Goal: Task Accomplishment & Management: Manage account settings

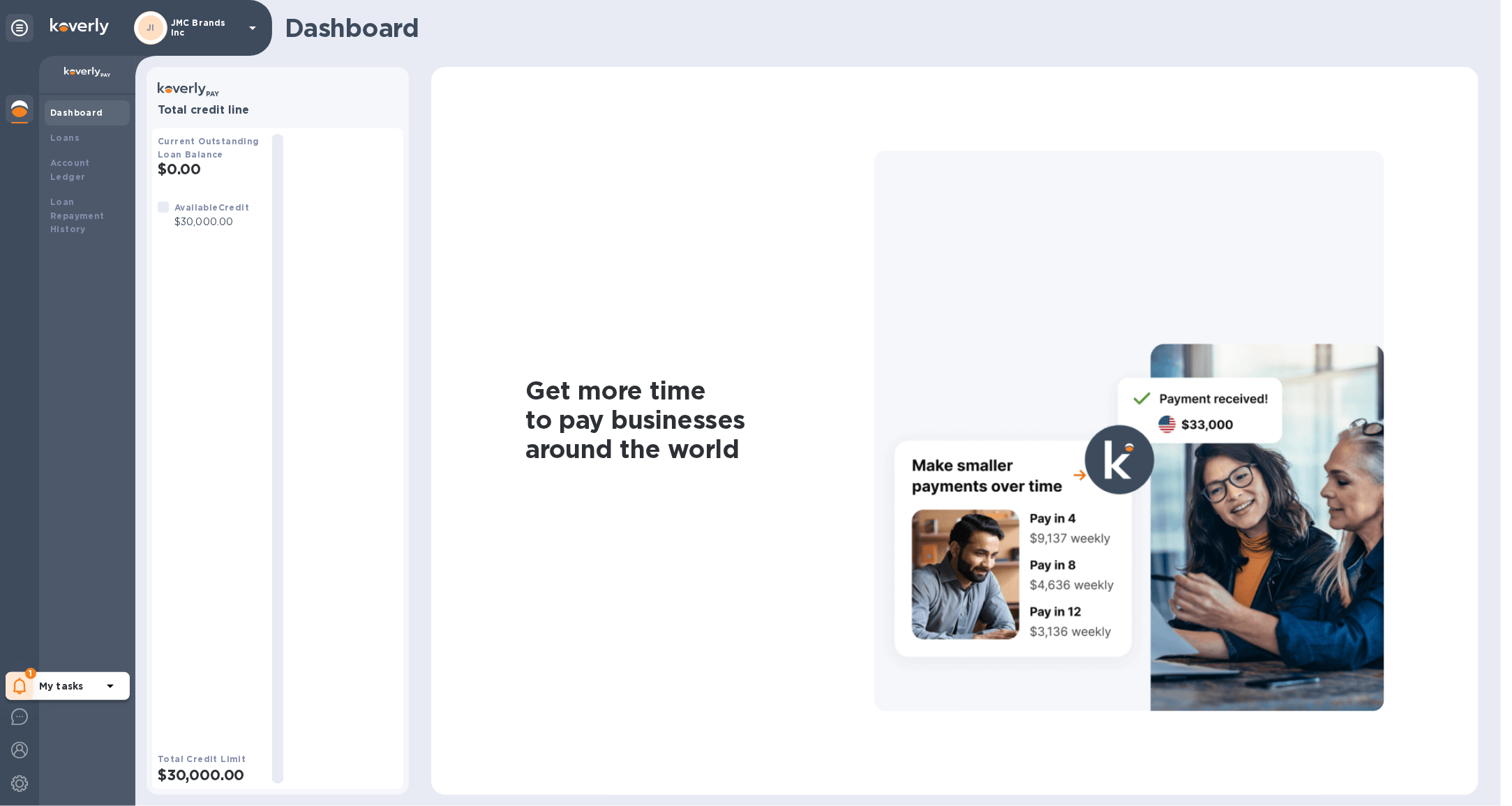
click at [13, 683] on icon at bounding box center [19, 686] width 13 height 17
click at [88, 645] on p "You have pending companies." at bounding box center [110, 643] width 144 height 15
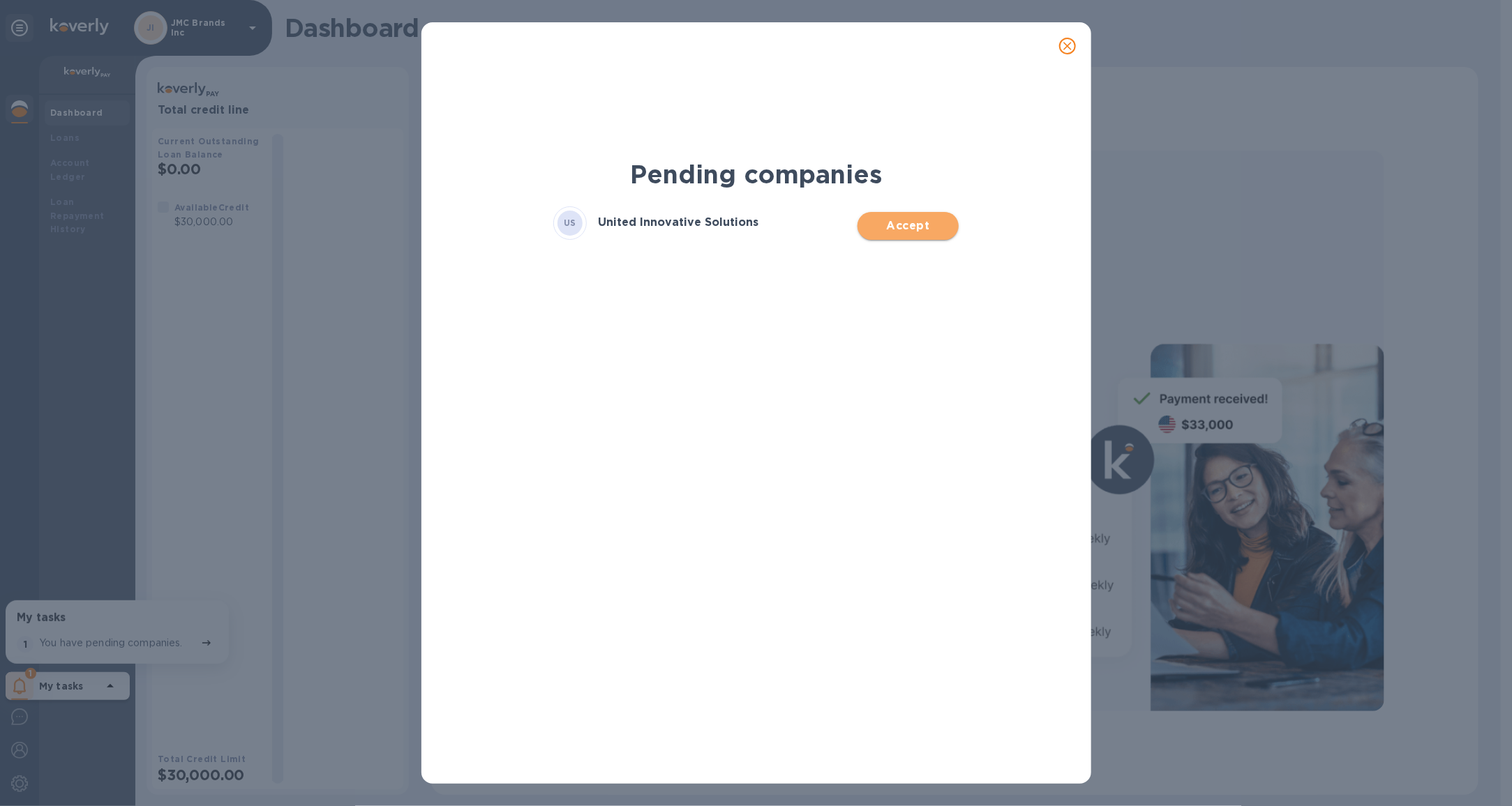
click at [885, 222] on span "Accept" at bounding box center [907, 226] width 78 height 17
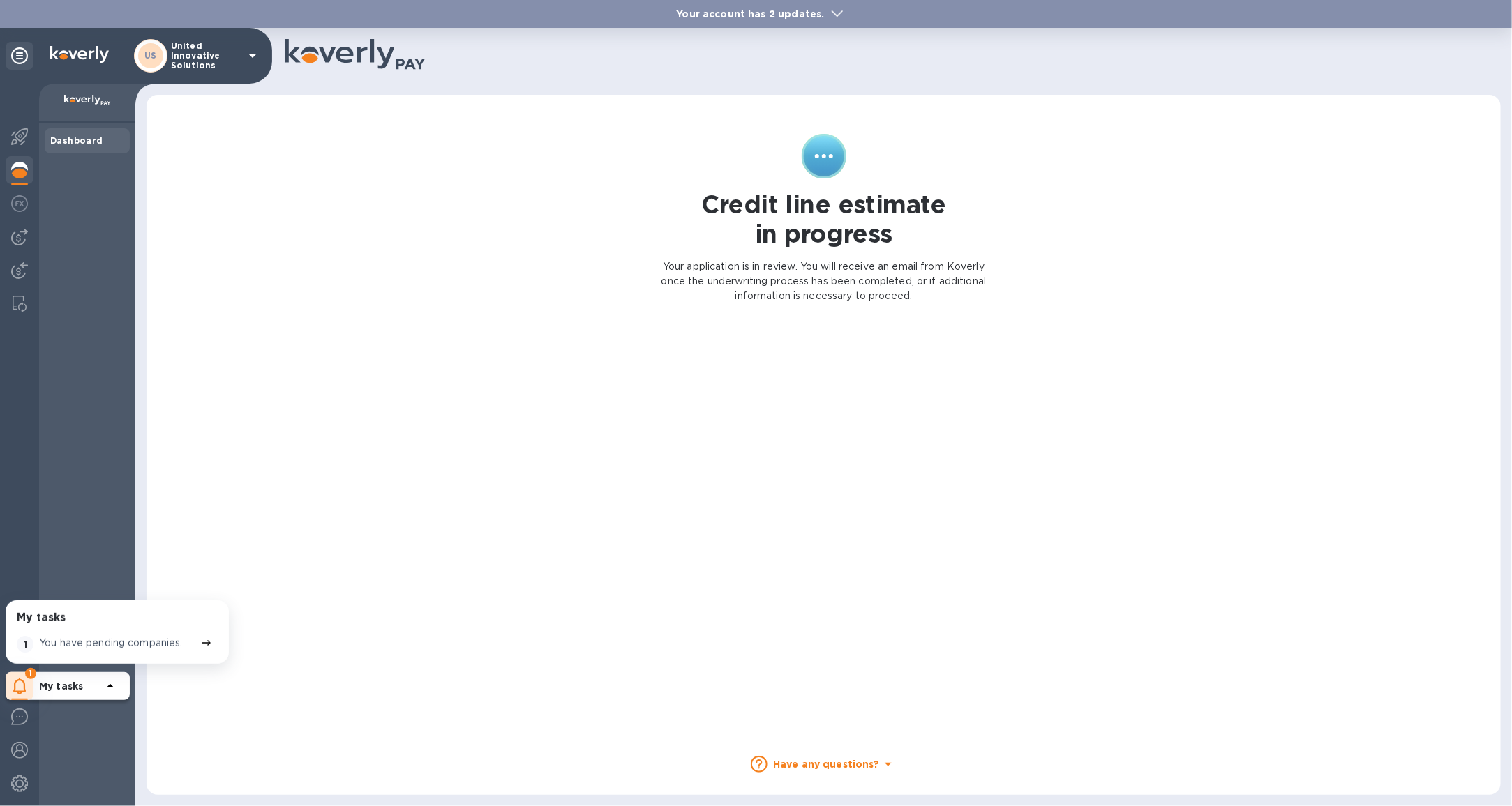
click at [174, 60] on p "United Innovative Solutions" at bounding box center [205, 57] width 69 height 30
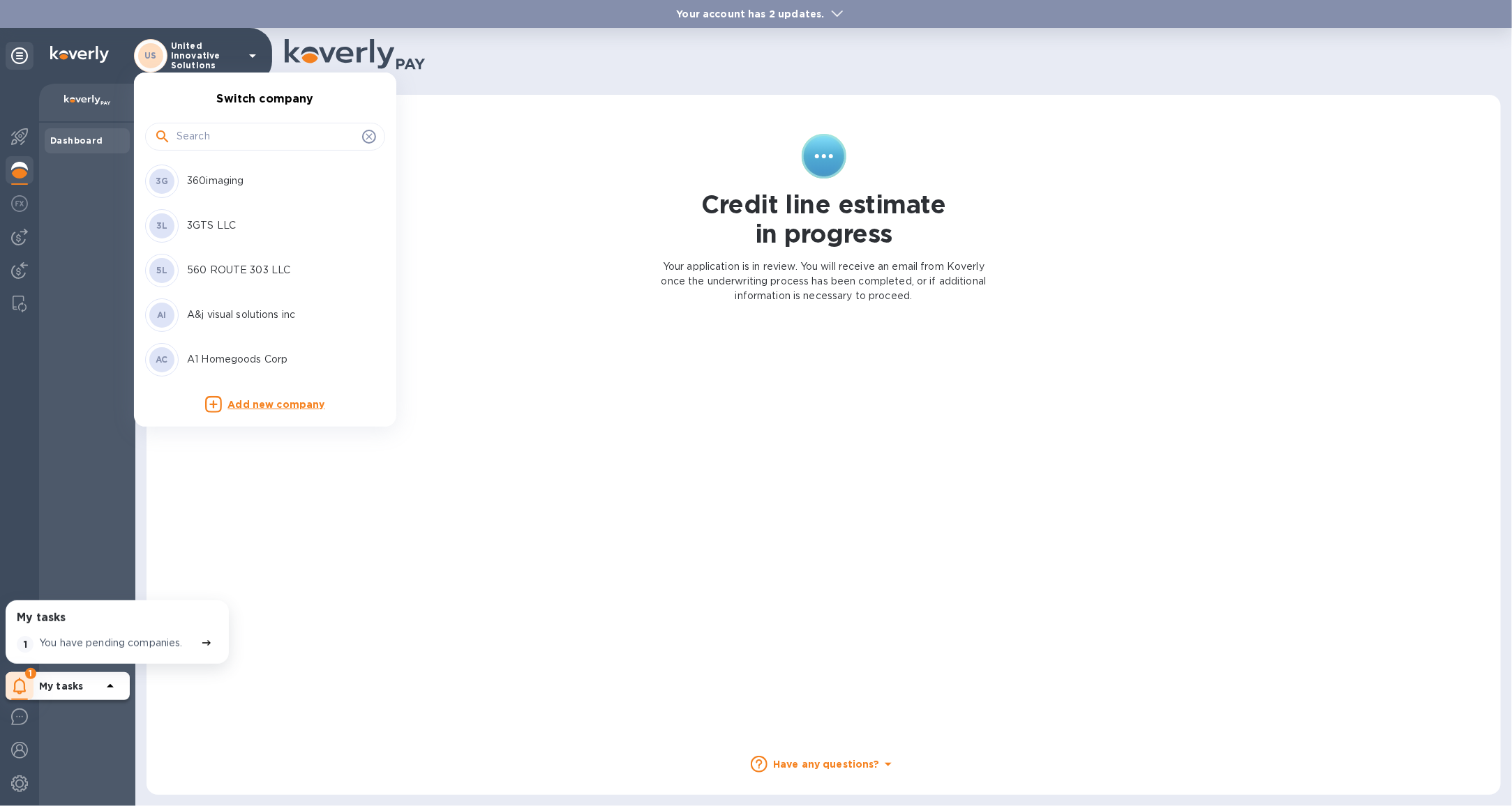
click at [188, 143] on input "text" at bounding box center [267, 136] width 180 height 21
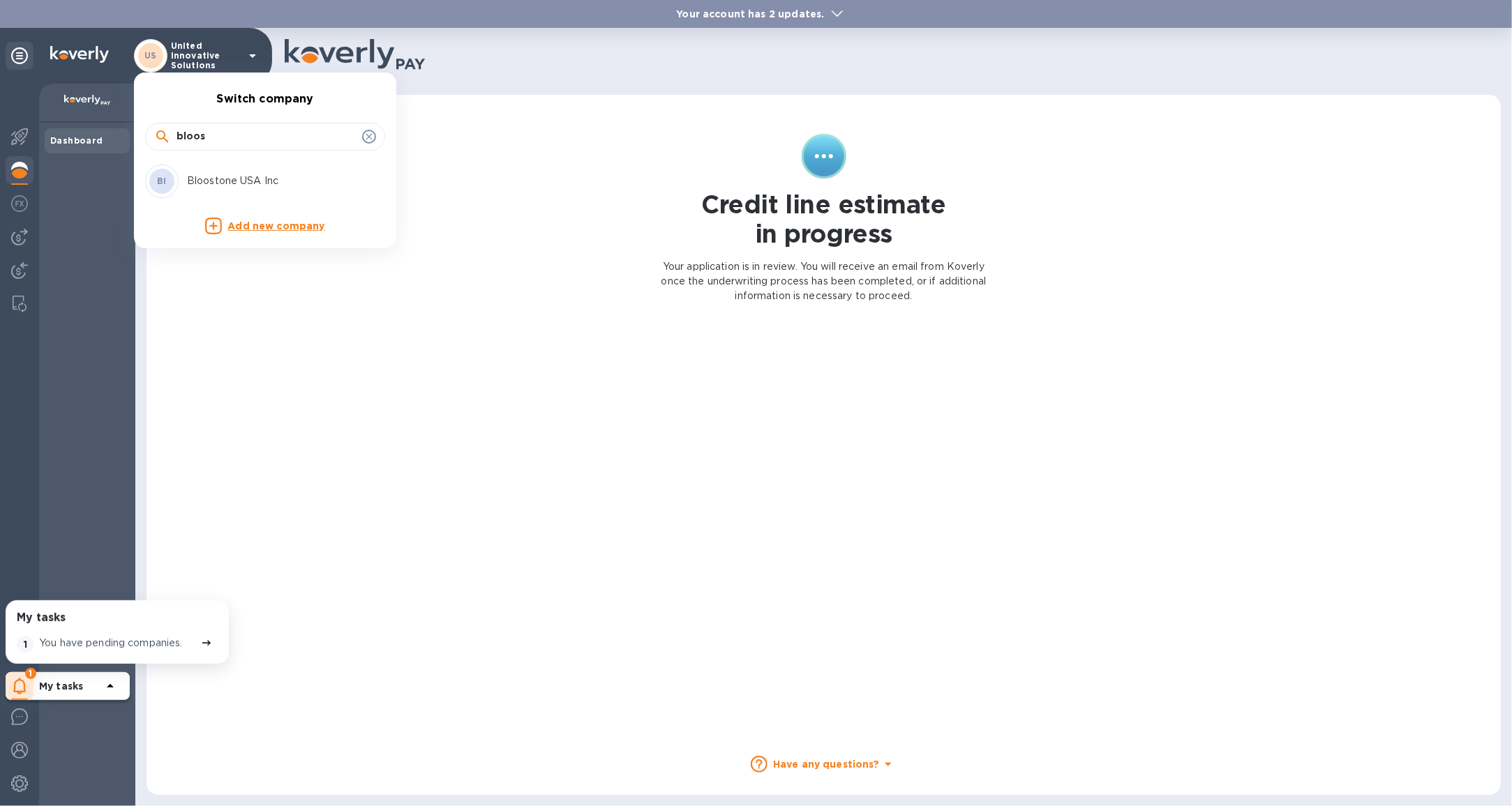
type input "bloos"
click at [220, 182] on p "Bloostone USA Inc" at bounding box center [275, 180] width 175 height 15
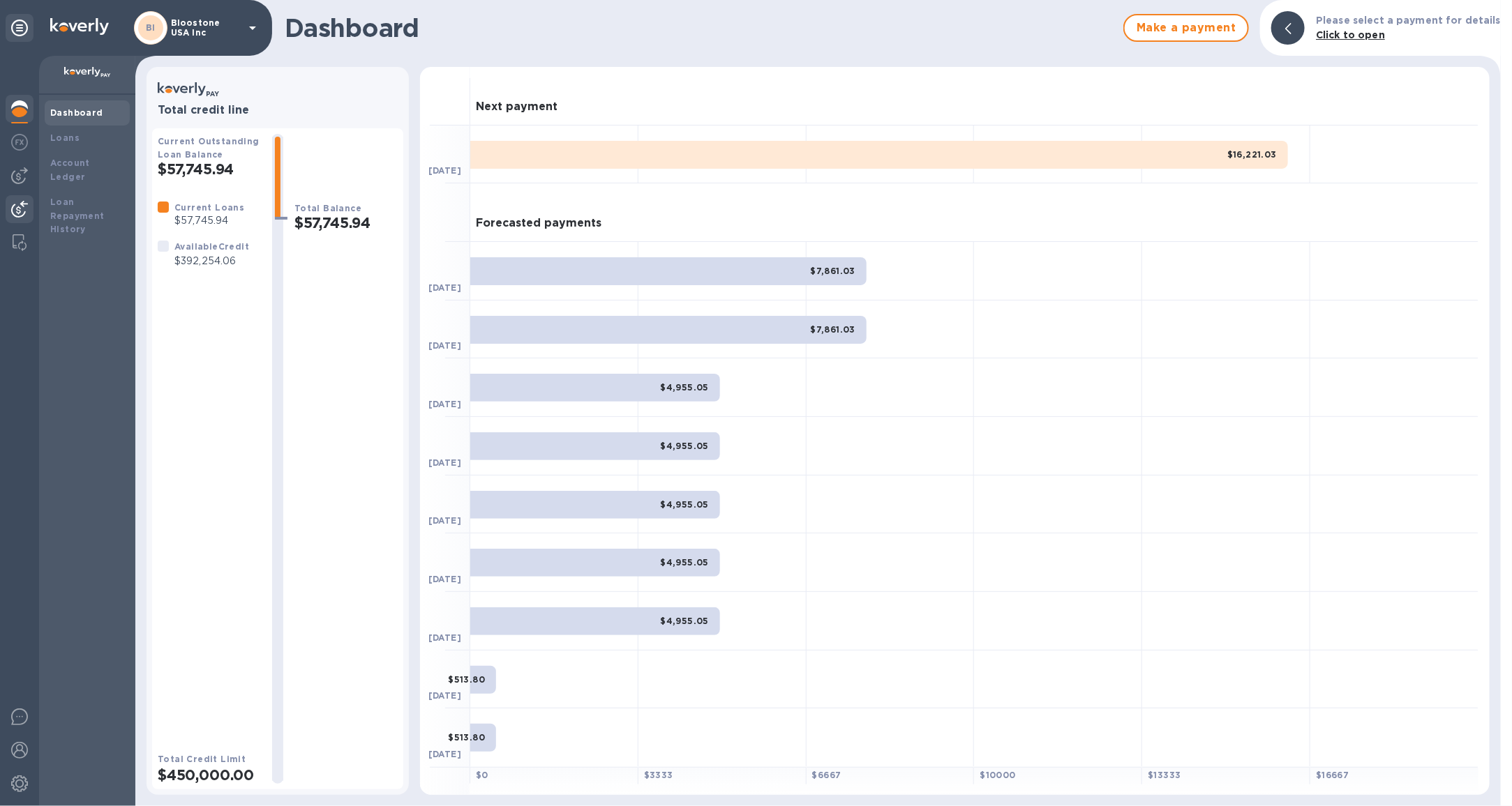
click at [27, 216] on img at bounding box center [19, 209] width 17 height 17
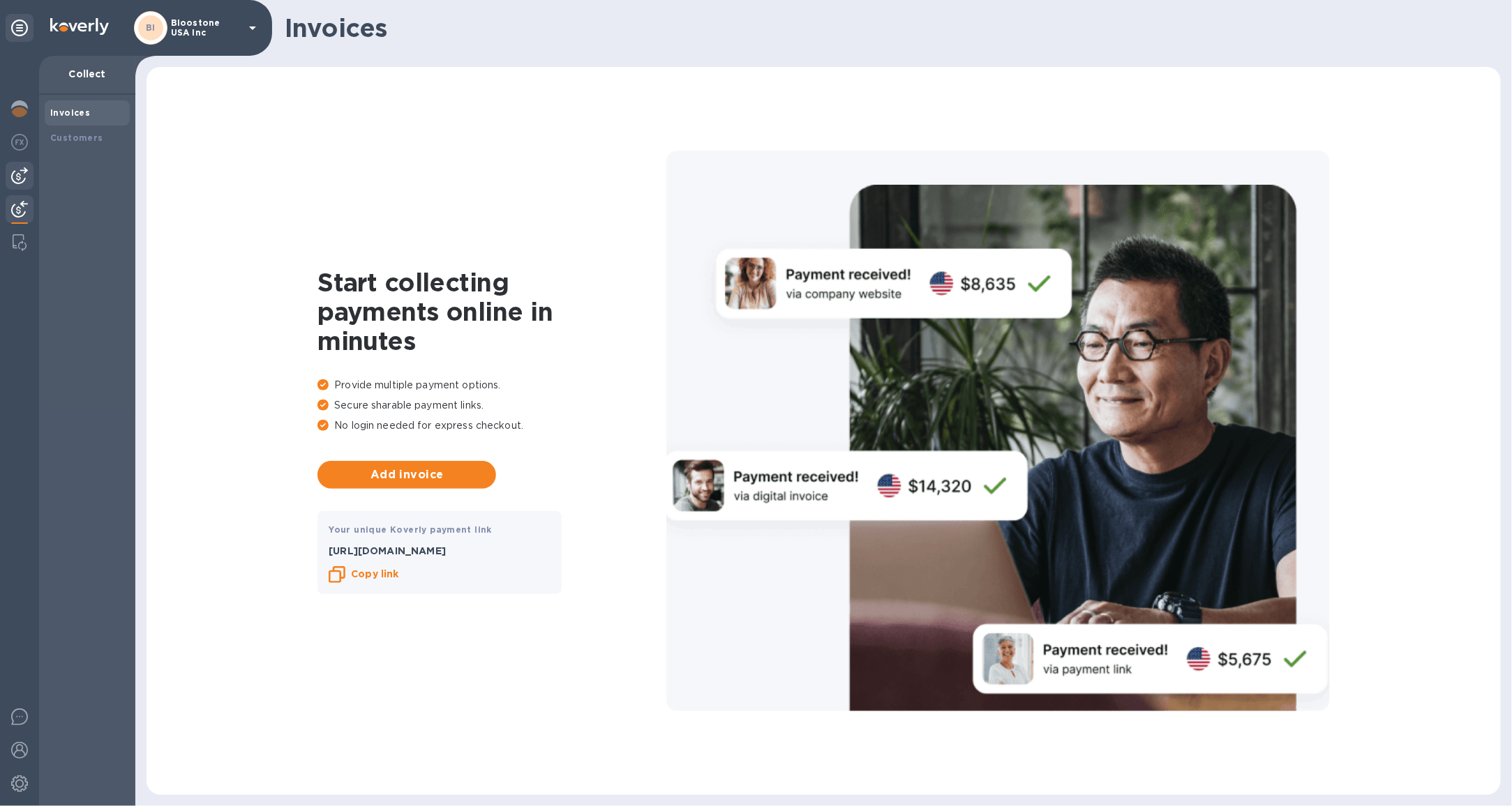
click at [6, 187] on div at bounding box center [20, 175] width 28 height 28
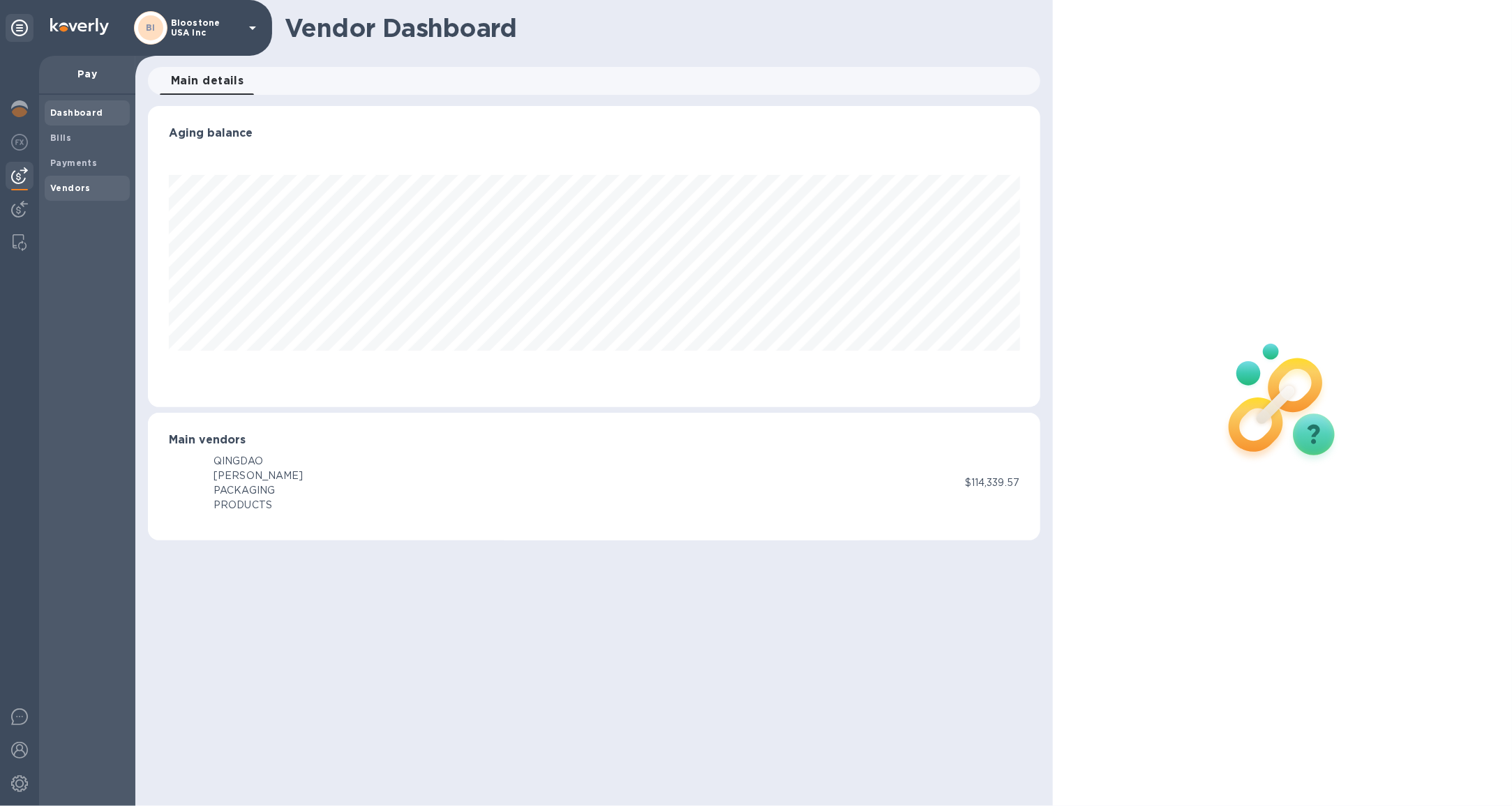
click at [58, 181] on span "Vendors" at bounding box center [70, 188] width 41 height 14
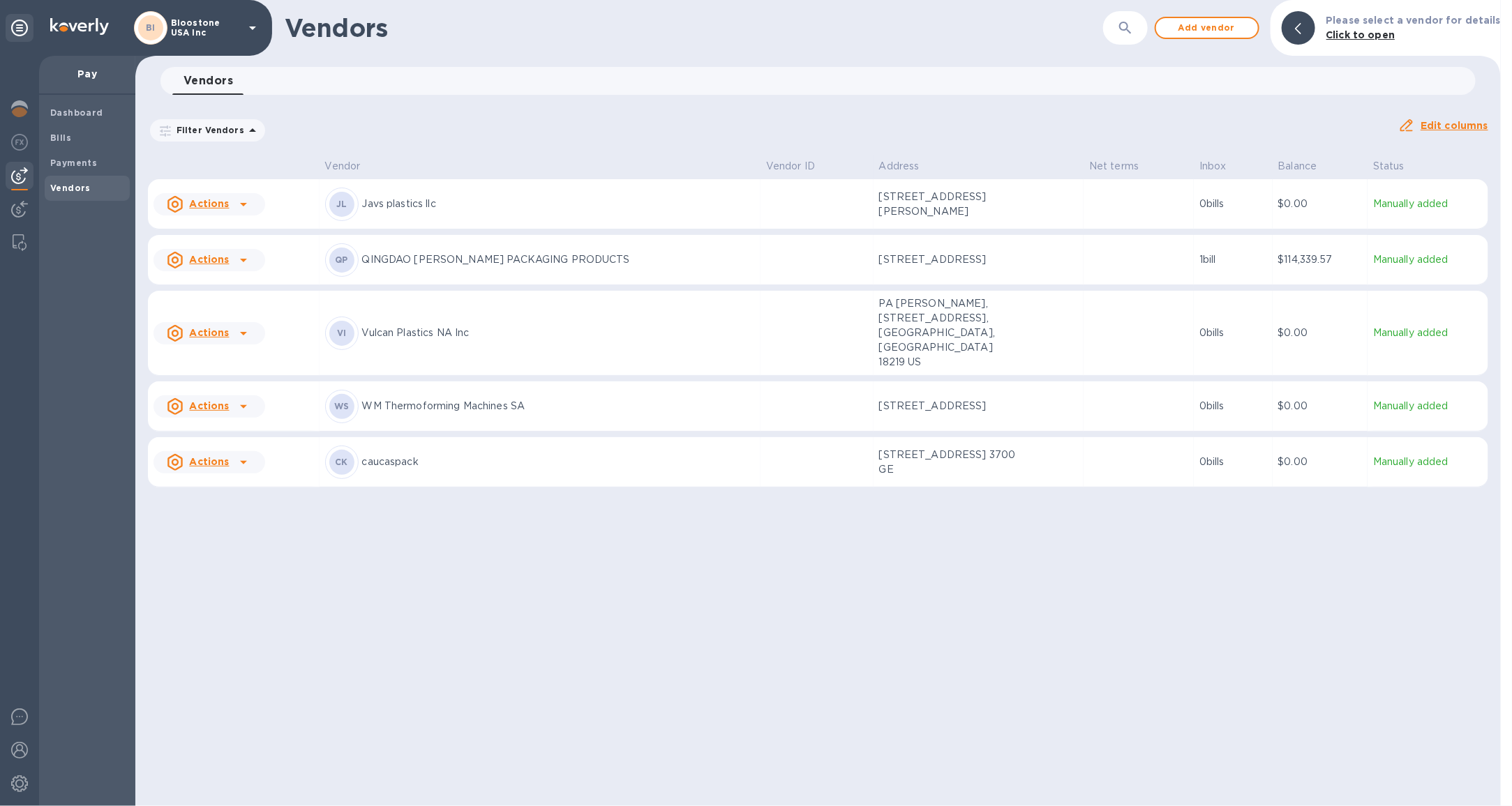
click at [566, 286] on td "QP QINGDAO GARRETT PACKAGING PRODUCTS" at bounding box center [539, 260] width 441 height 51
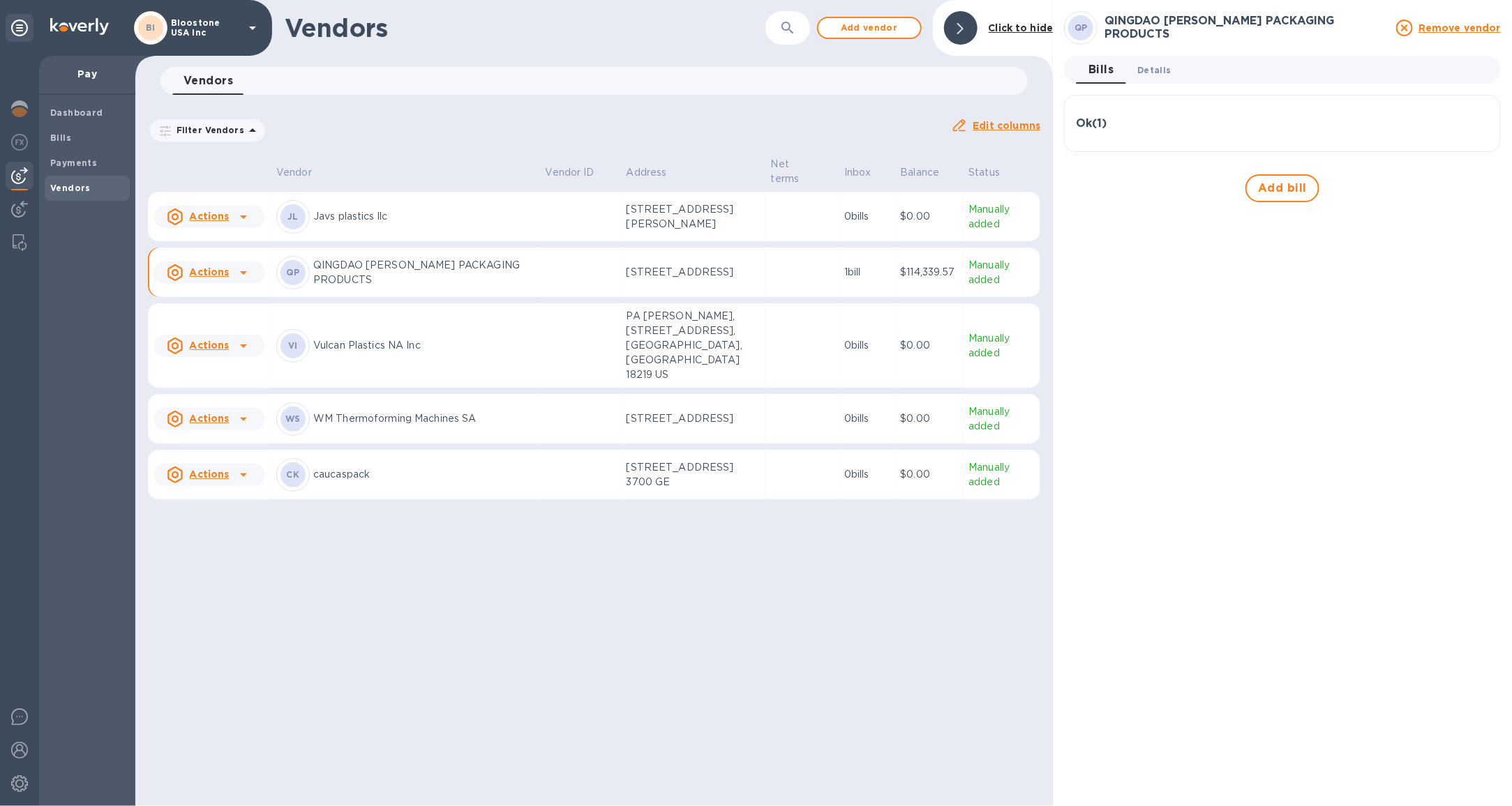
click at [1136, 76] on button "Details 0" at bounding box center [1153, 69] width 56 height 28
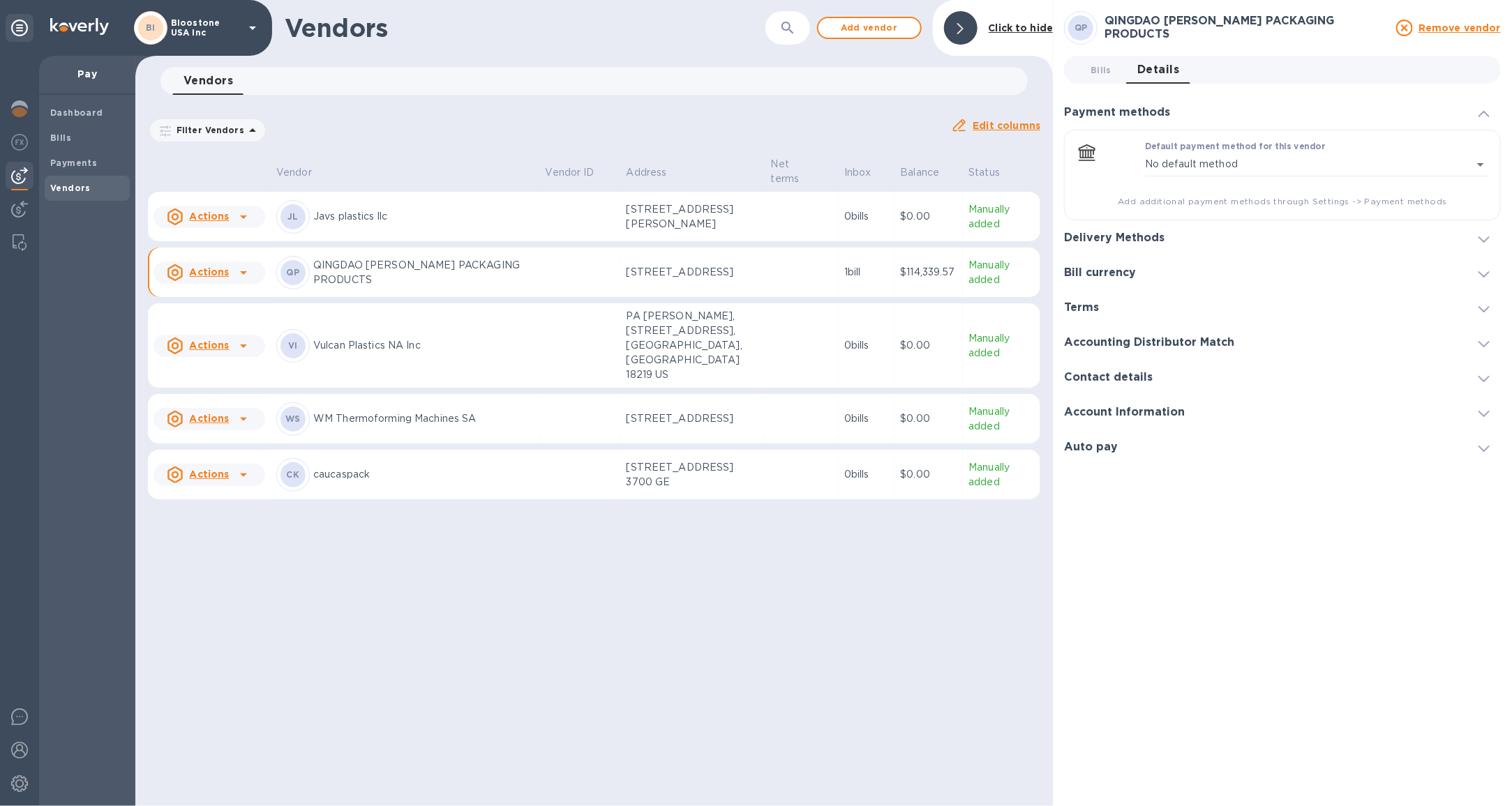
click at [1220, 249] on div "Delivery Methods" at bounding box center [1282, 237] width 436 height 35
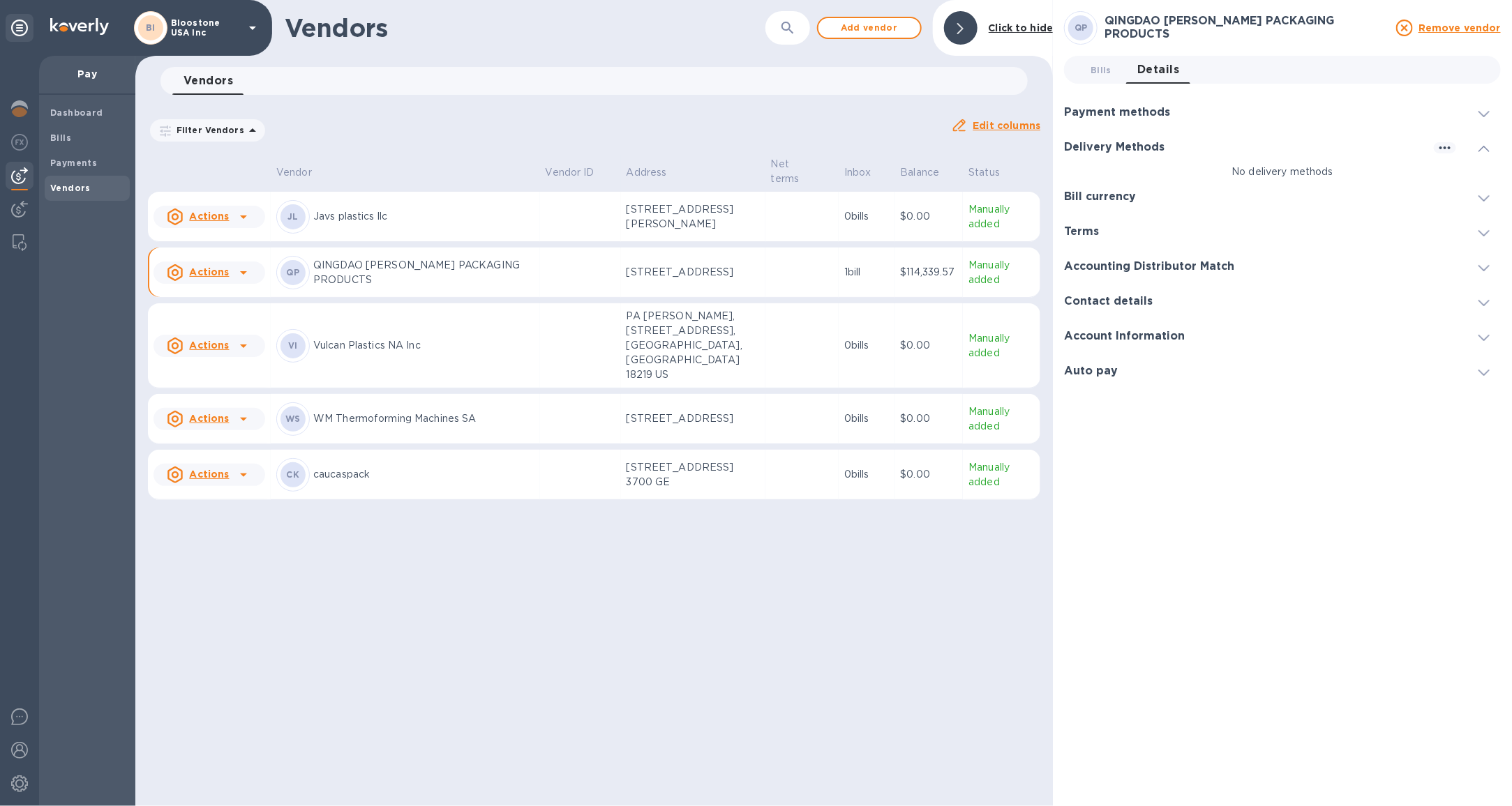
click at [587, 297] on td at bounding box center [581, 273] width 81 height 51
click at [30, 121] on div at bounding box center [20, 110] width 28 height 31
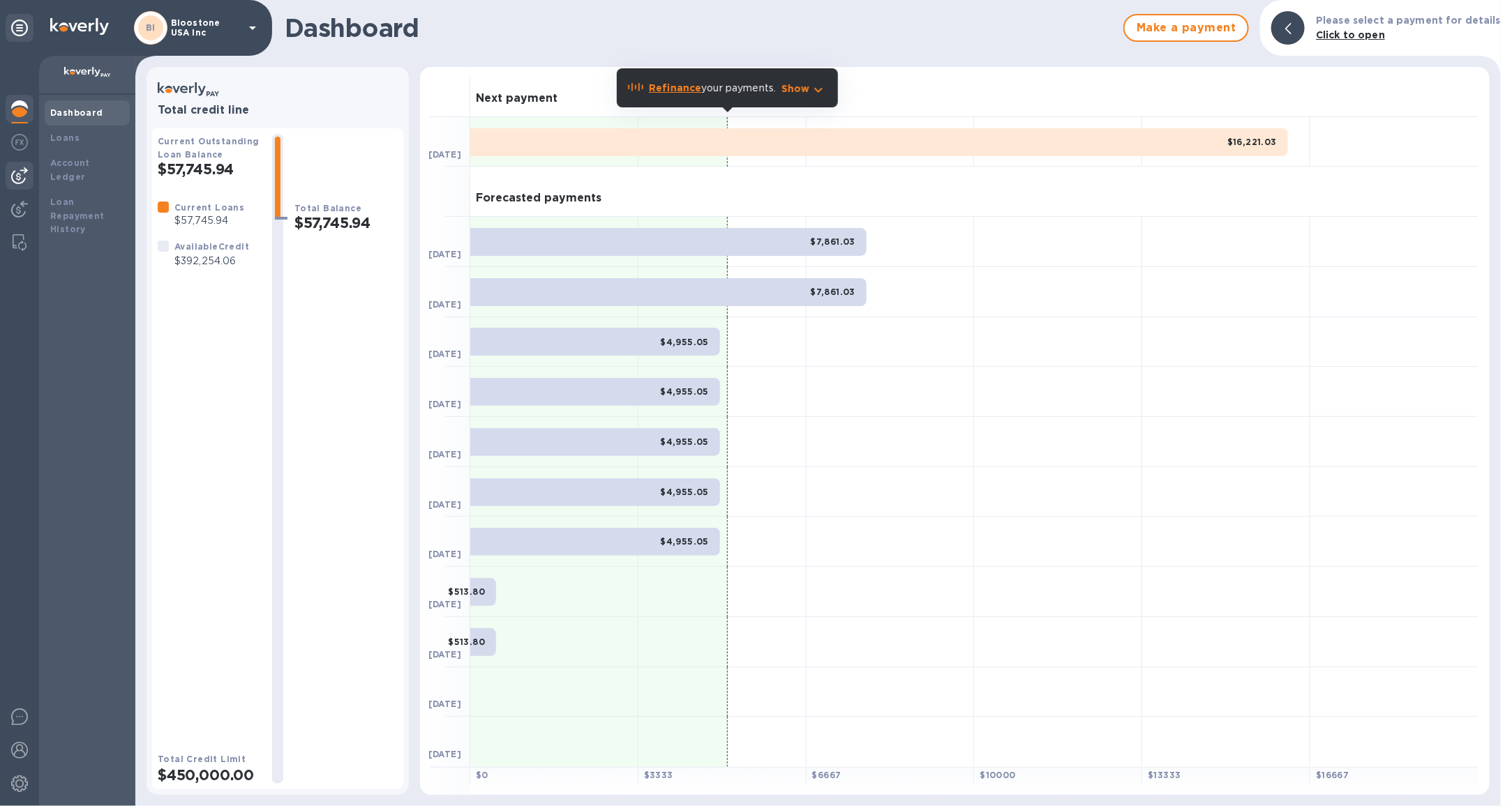
click at [23, 174] on img at bounding box center [19, 175] width 17 height 17
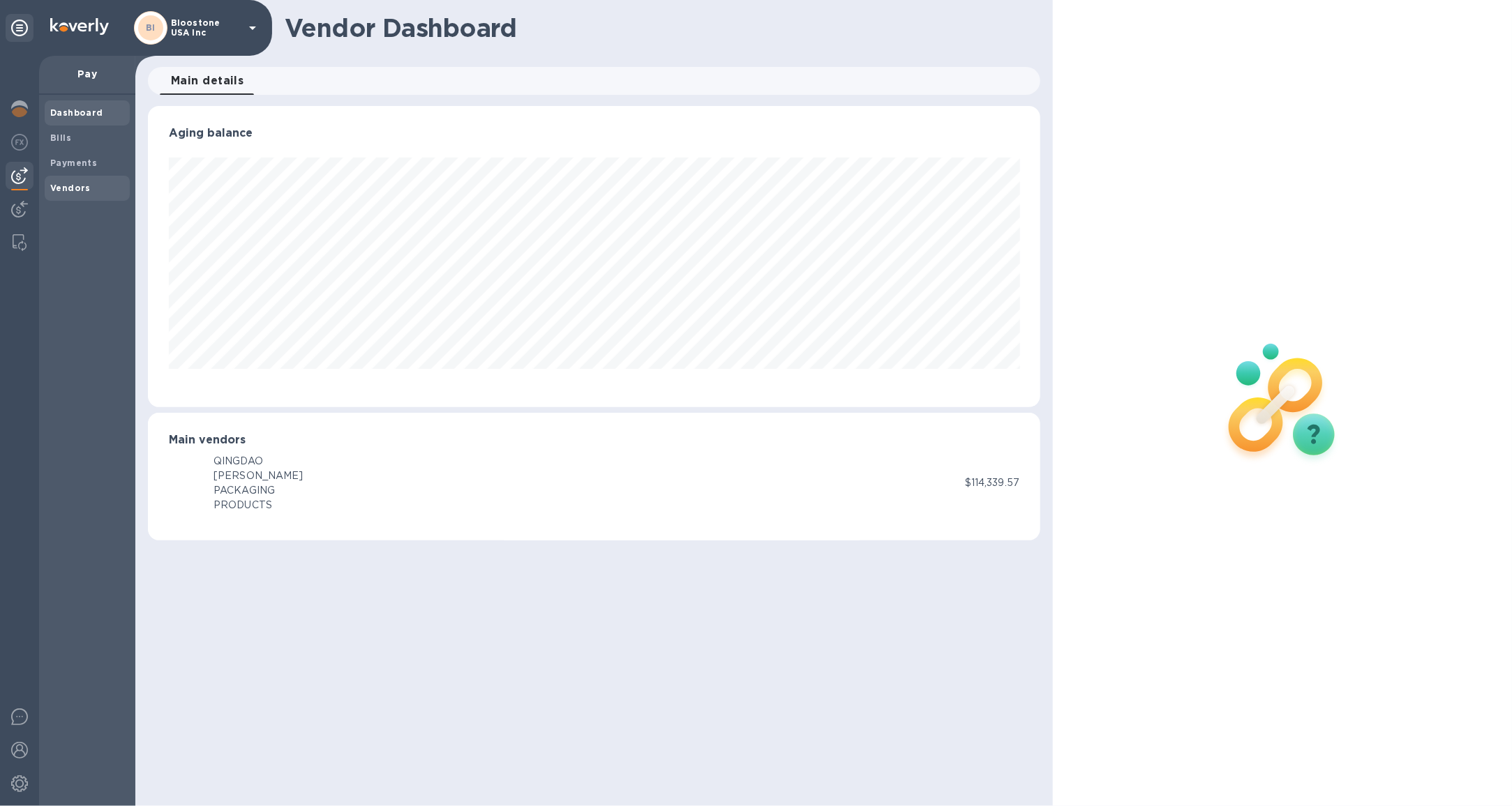
scroll to position [300, 893]
click at [77, 189] on b "Vendors" at bounding box center [70, 187] width 41 height 11
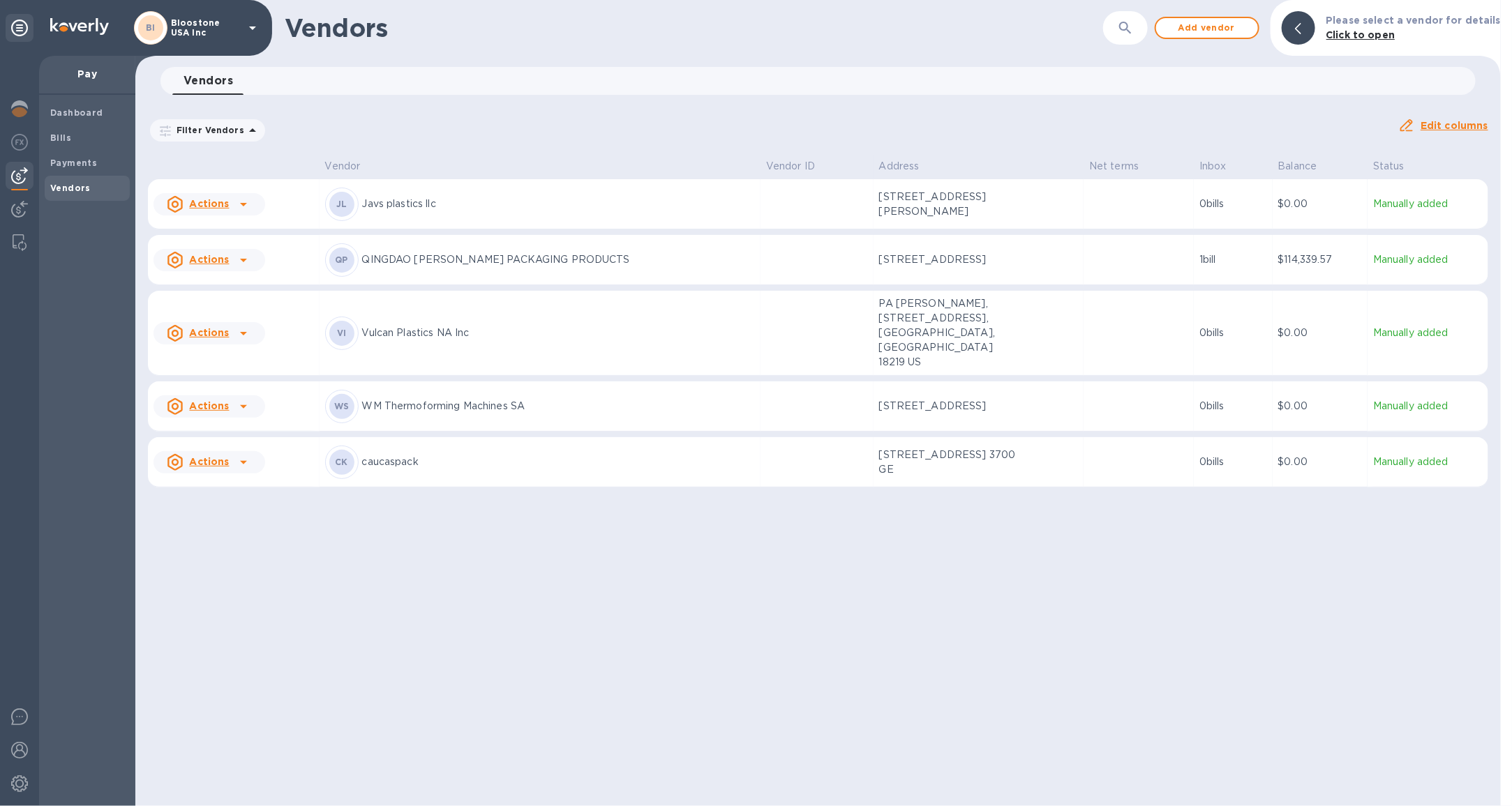
click at [706, 267] on p "QINGDAO GARRETT PACKAGING PRODUCTS" at bounding box center [558, 260] width 393 height 15
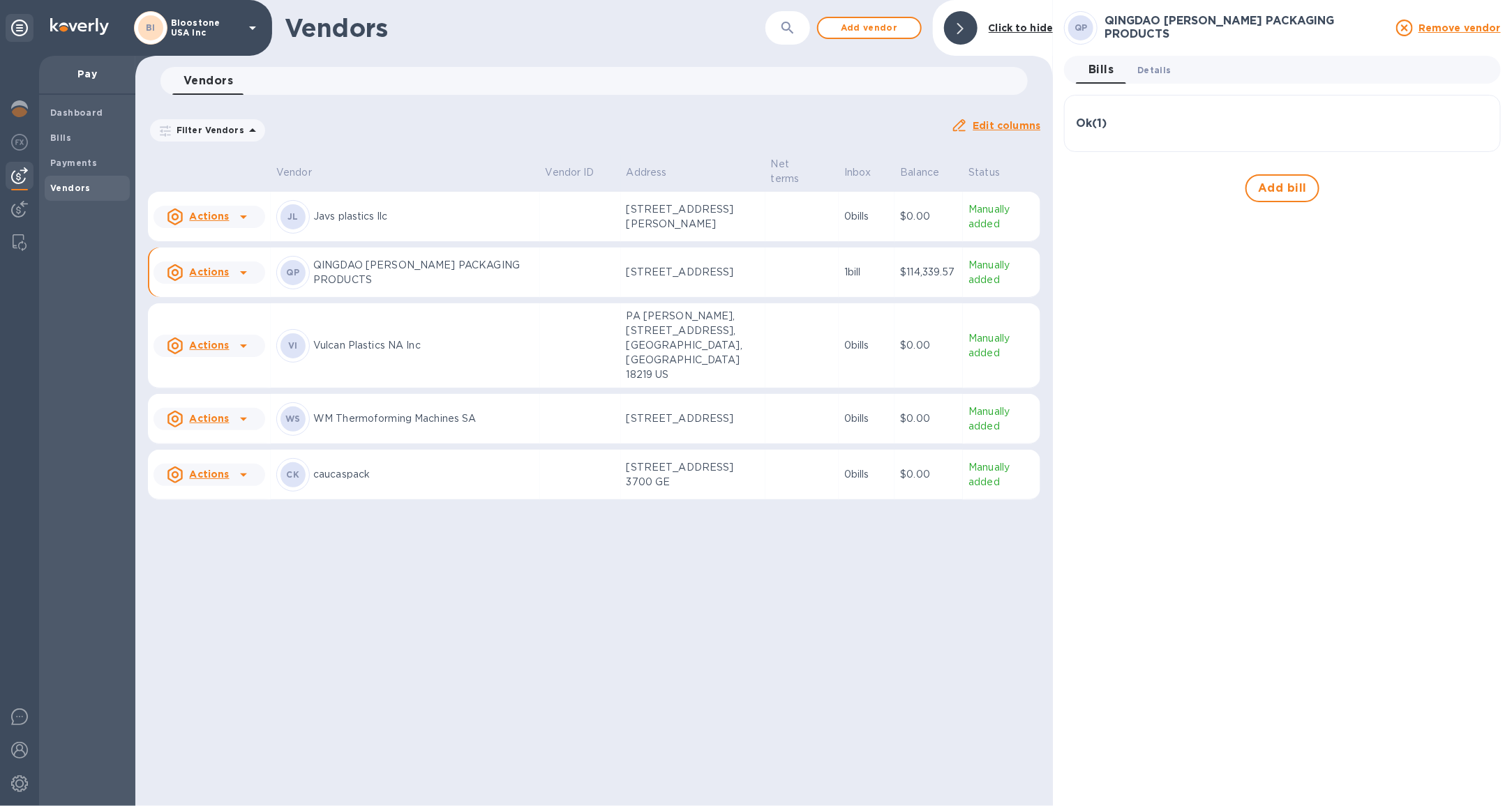
click at [1147, 63] on span "Details 0" at bounding box center [1154, 69] width 34 height 15
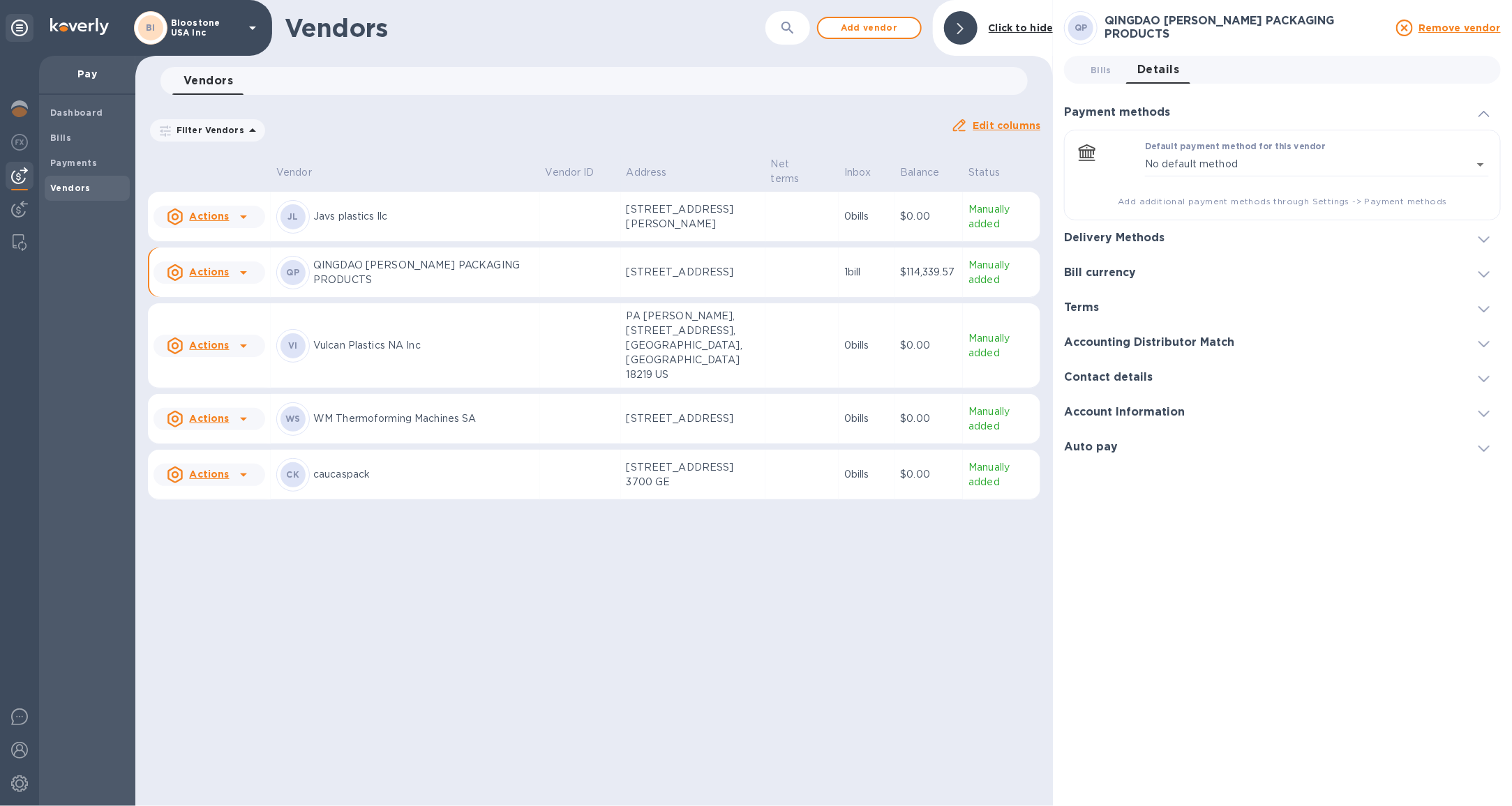
click at [1209, 231] on div "Delivery Methods" at bounding box center [1282, 237] width 436 height 35
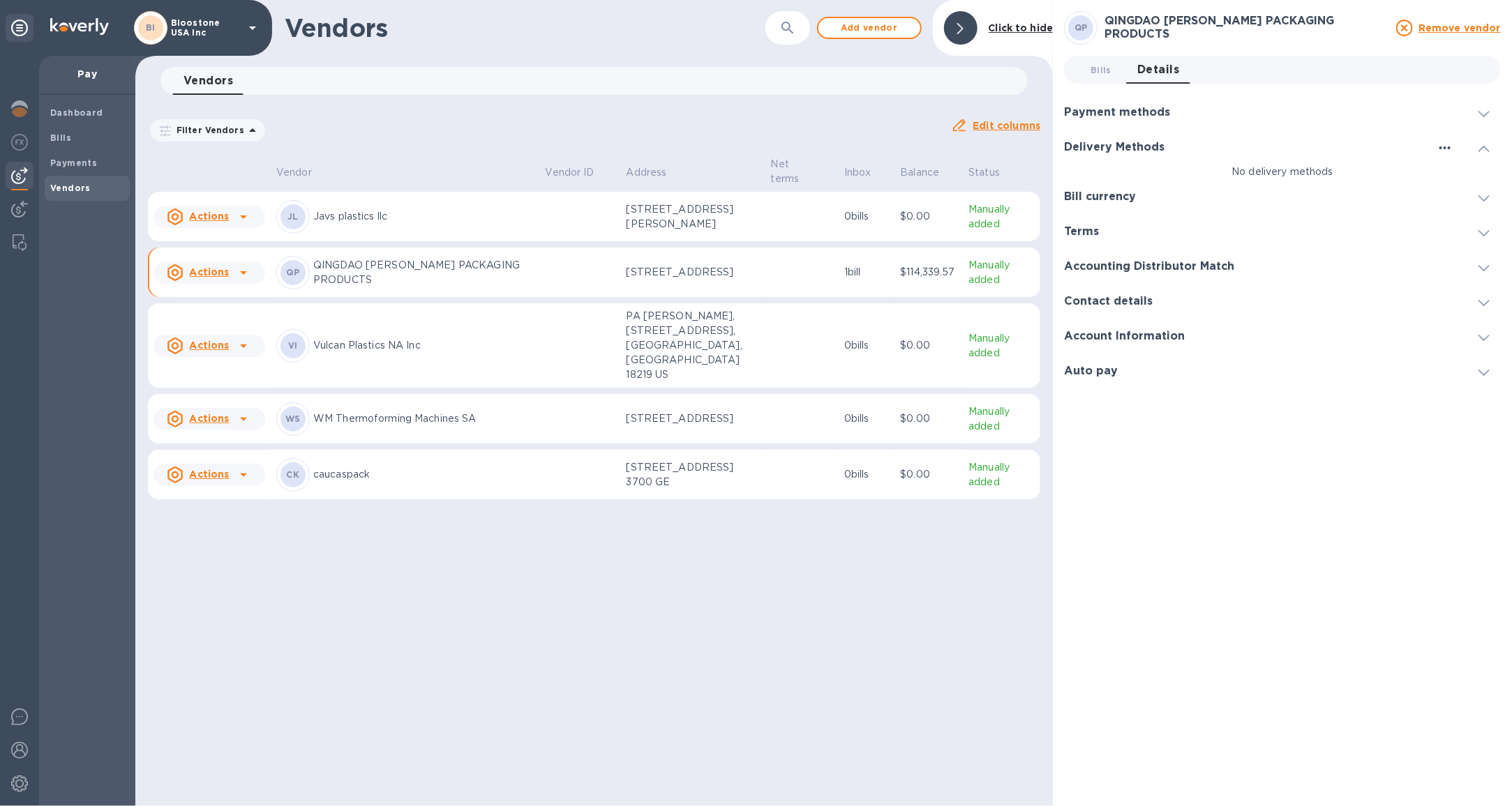
click at [1435, 150] on button "button" at bounding box center [1445, 148] width 23 height 11
click at [780, 283] on td at bounding box center [802, 273] width 73 height 51
click at [1413, 157] on div "Delivery Methods" at bounding box center [1282, 147] width 436 height 35
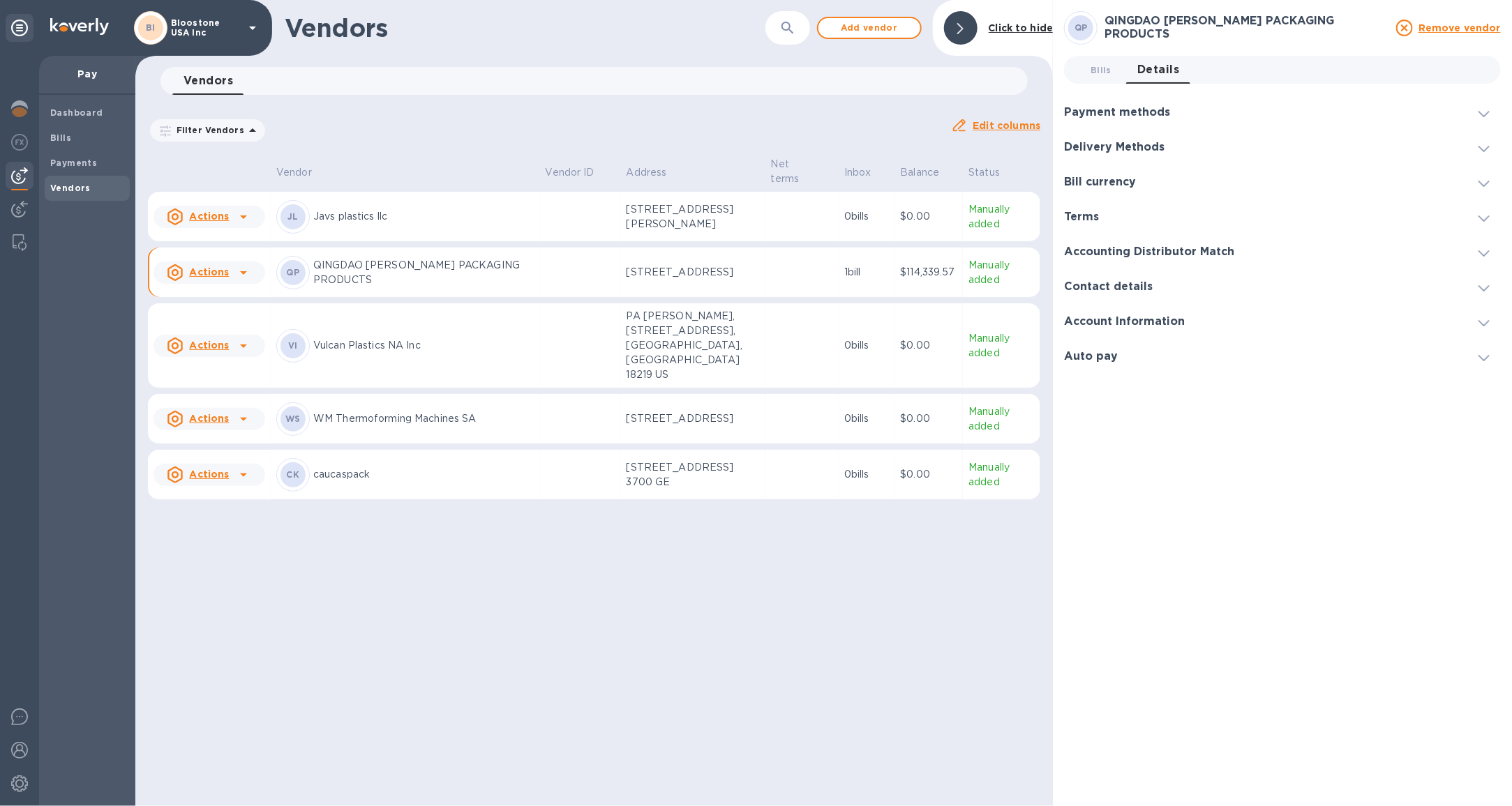
click at [1434, 154] on div "Delivery Methods" at bounding box center [1282, 147] width 436 height 35
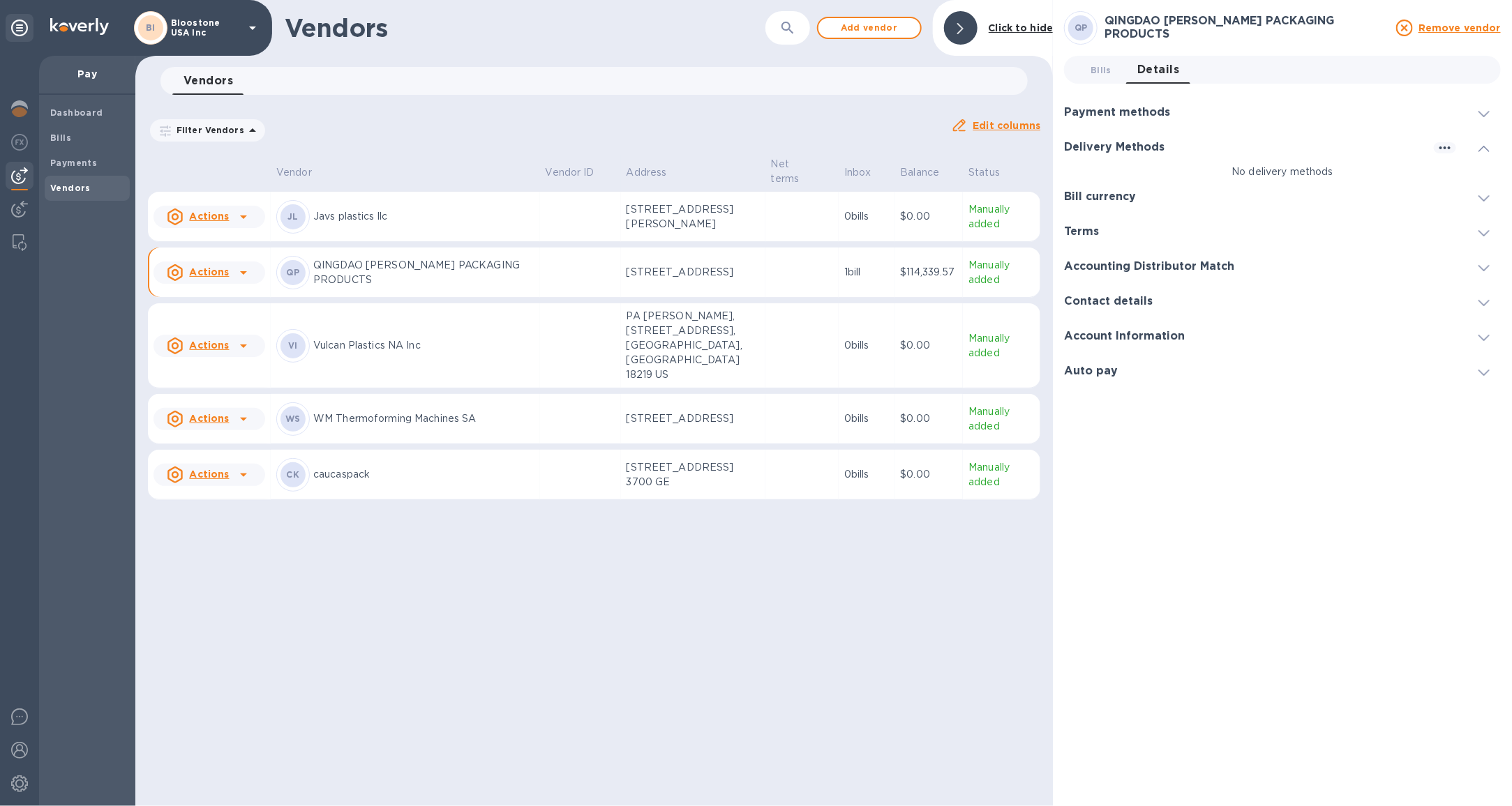
click at [175, 34] on p "Bloostone USA Inc" at bounding box center [205, 28] width 69 height 20
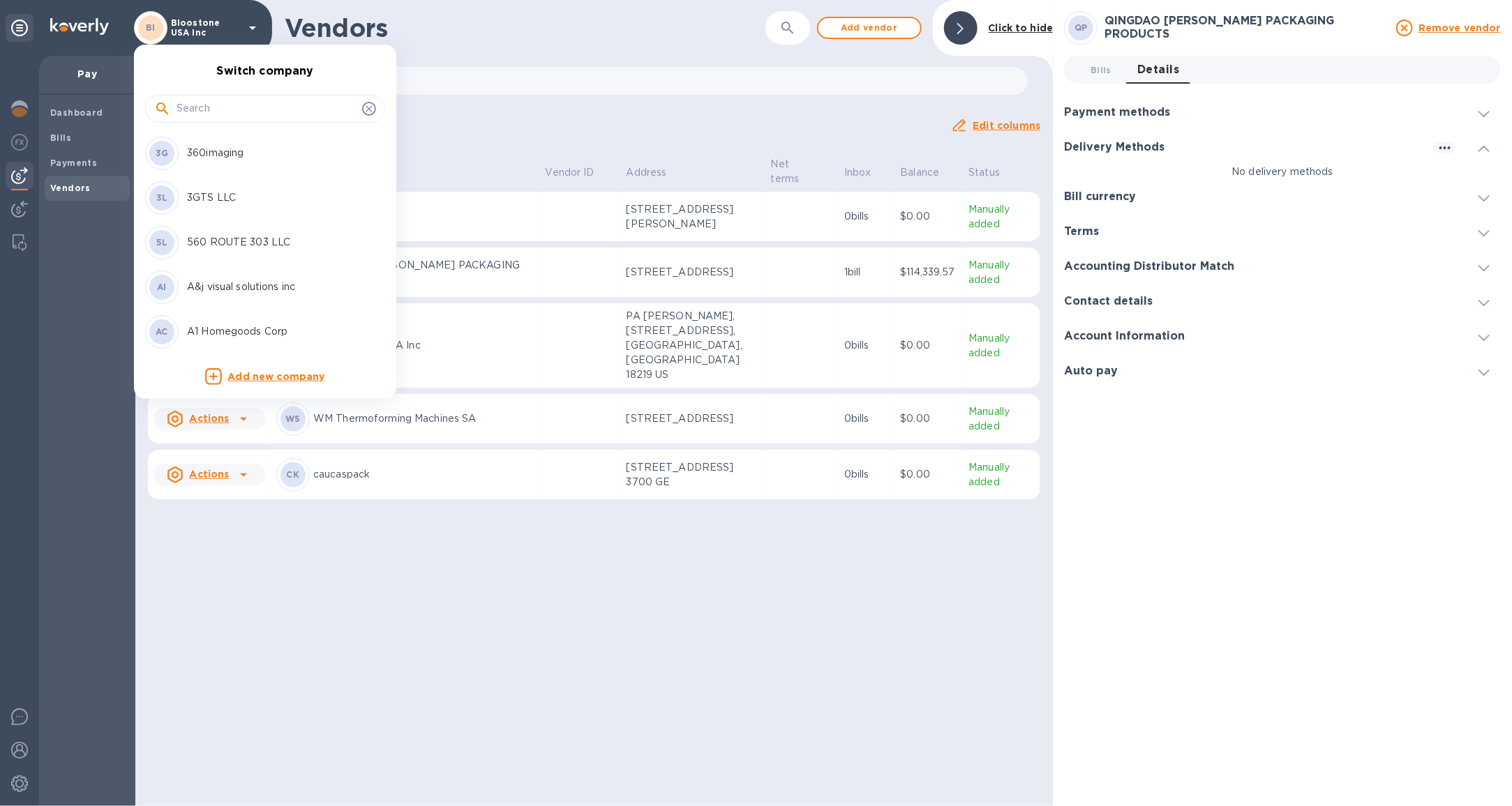
click at [206, 102] on input "text" at bounding box center [267, 108] width 180 height 21
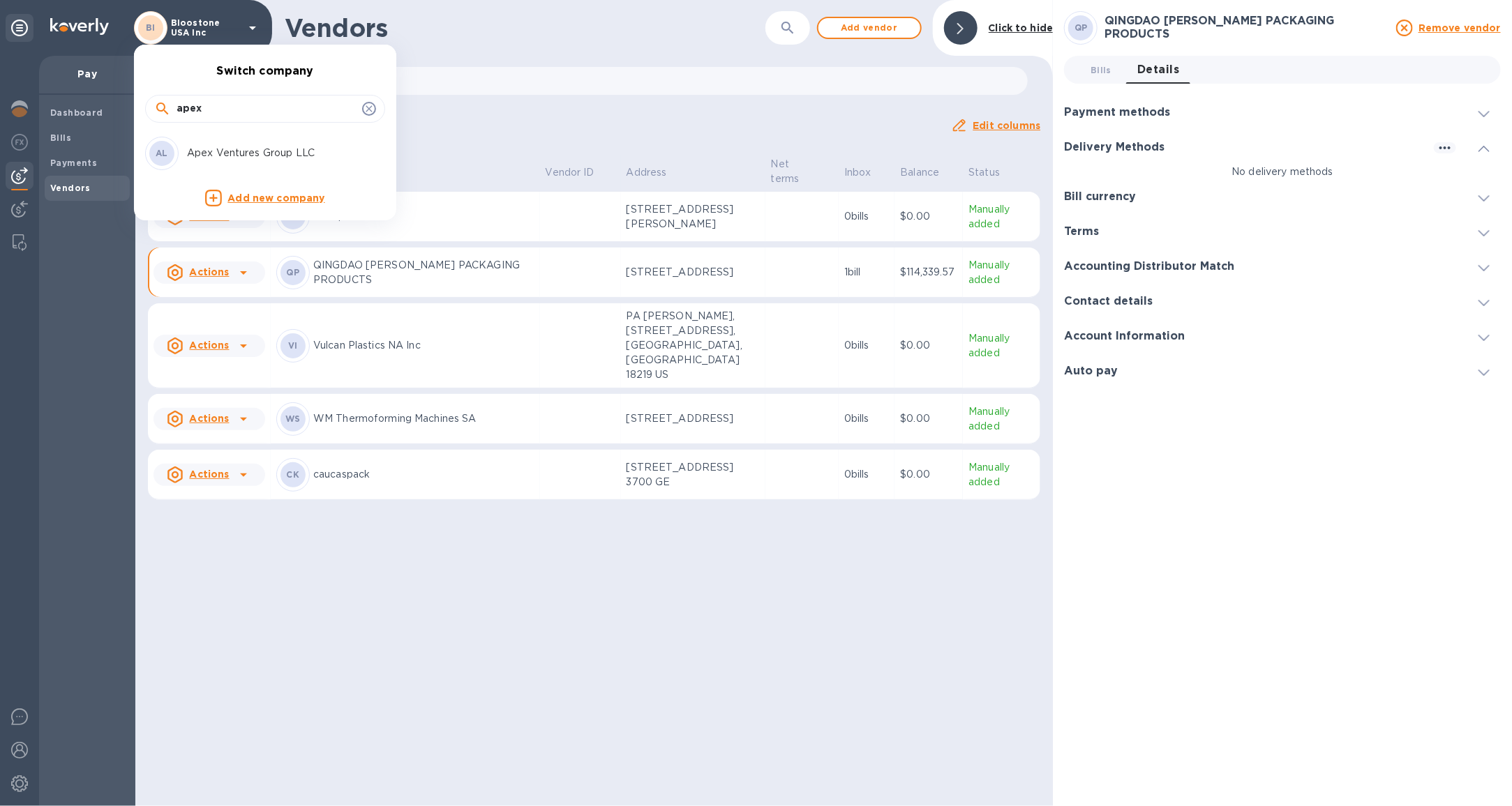
type input "apex"
click at [260, 159] on p "Apex Ventures Group LLC" at bounding box center [275, 153] width 175 height 15
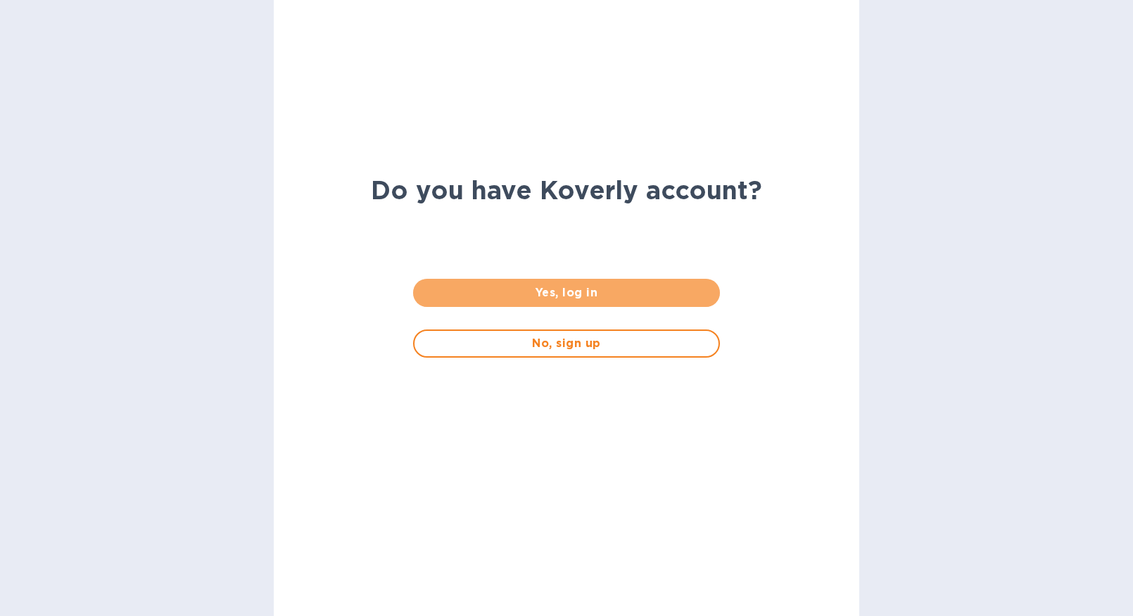
click at [540, 285] on span "Yes, log in" at bounding box center [566, 292] width 284 height 17
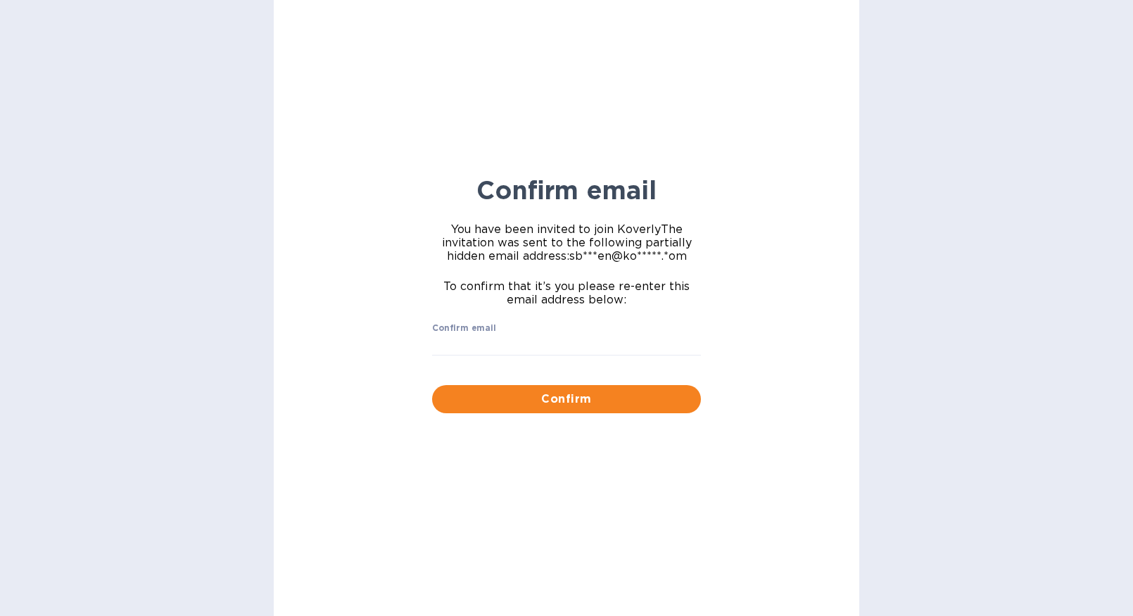
click at [582, 361] on p "​" at bounding box center [566, 365] width 269 height 16
click at [573, 355] on input "Confirm email" at bounding box center [566, 344] width 269 height 21
type input "sballen@koverly.com"
click at [563, 397] on span "Confirm" at bounding box center [566, 398] width 246 height 17
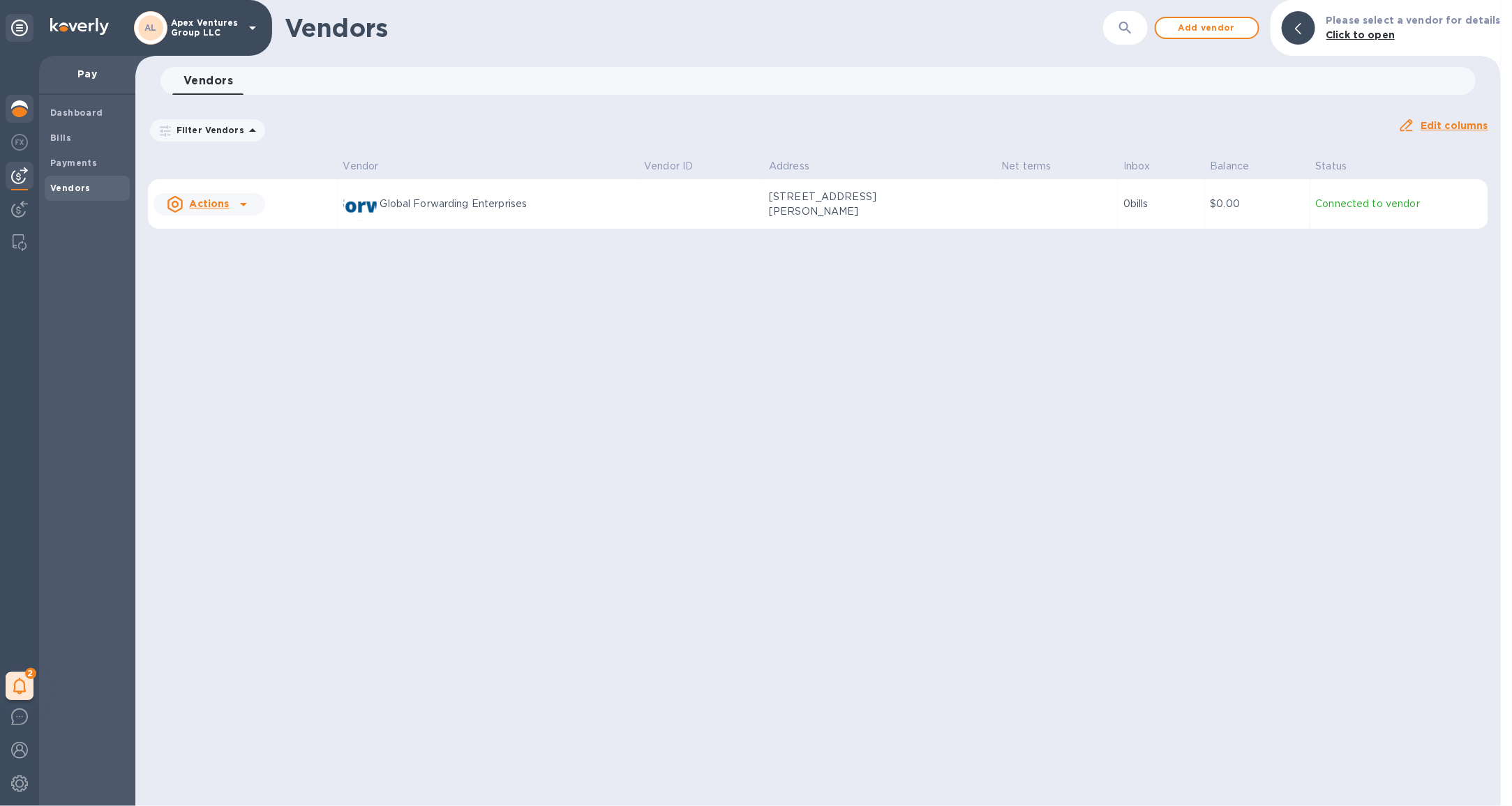
click at [23, 106] on img at bounding box center [19, 108] width 17 height 17
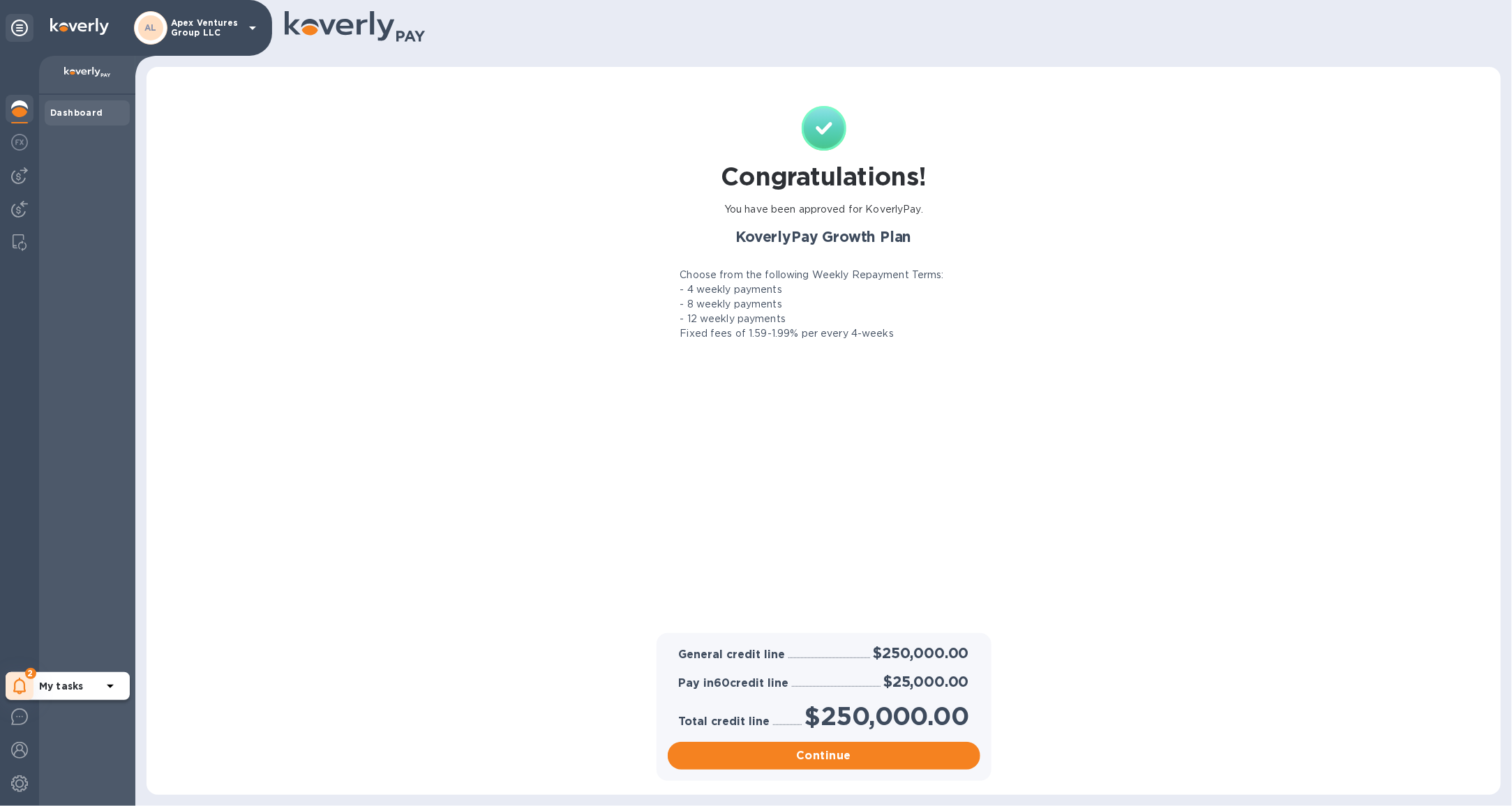
click at [23, 690] on icon at bounding box center [19, 686] width 13 height 17
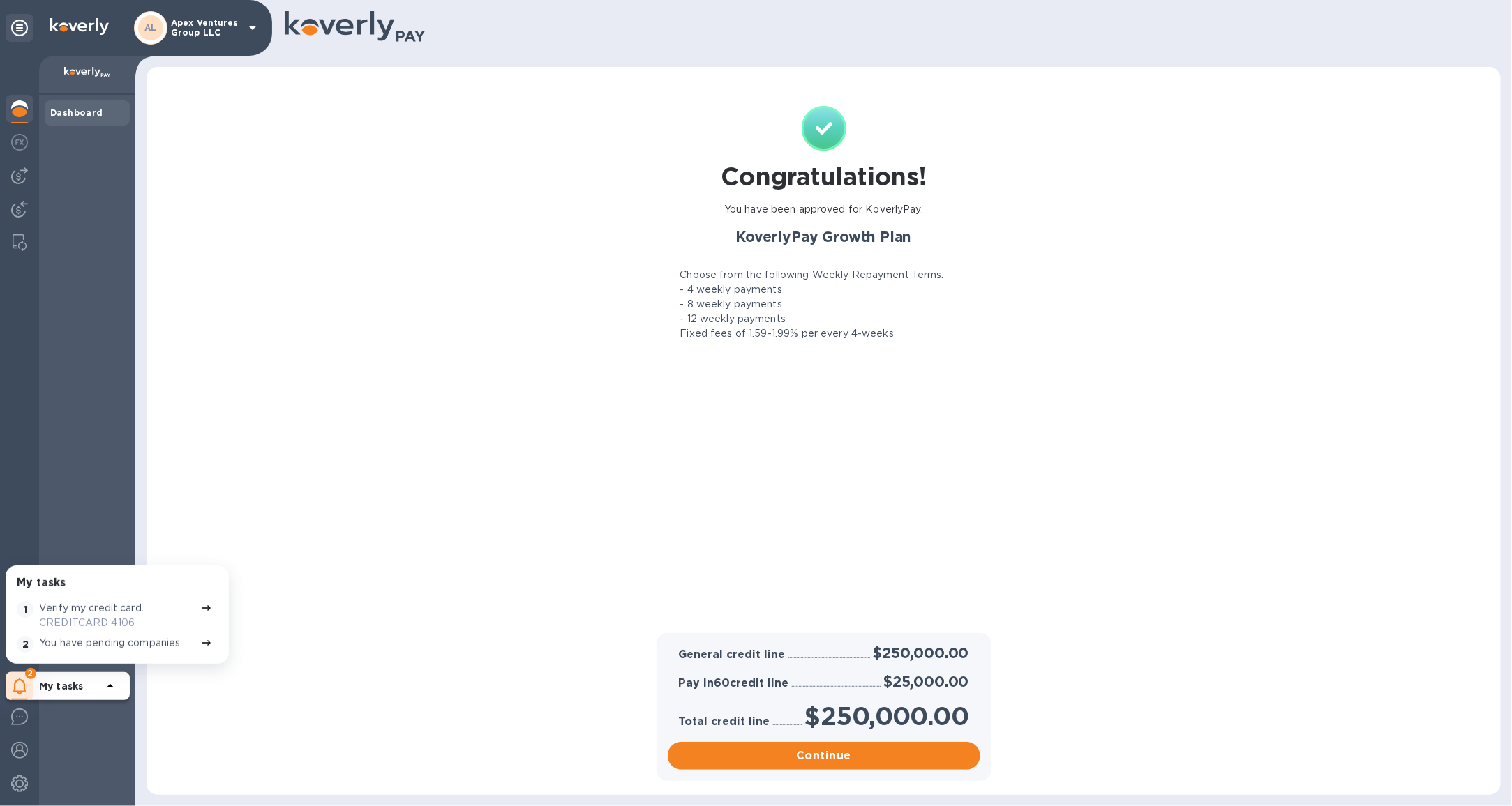
click at [70, 645] on p "You have pending companies." at bounding box center [110, 643] width 144 height 15
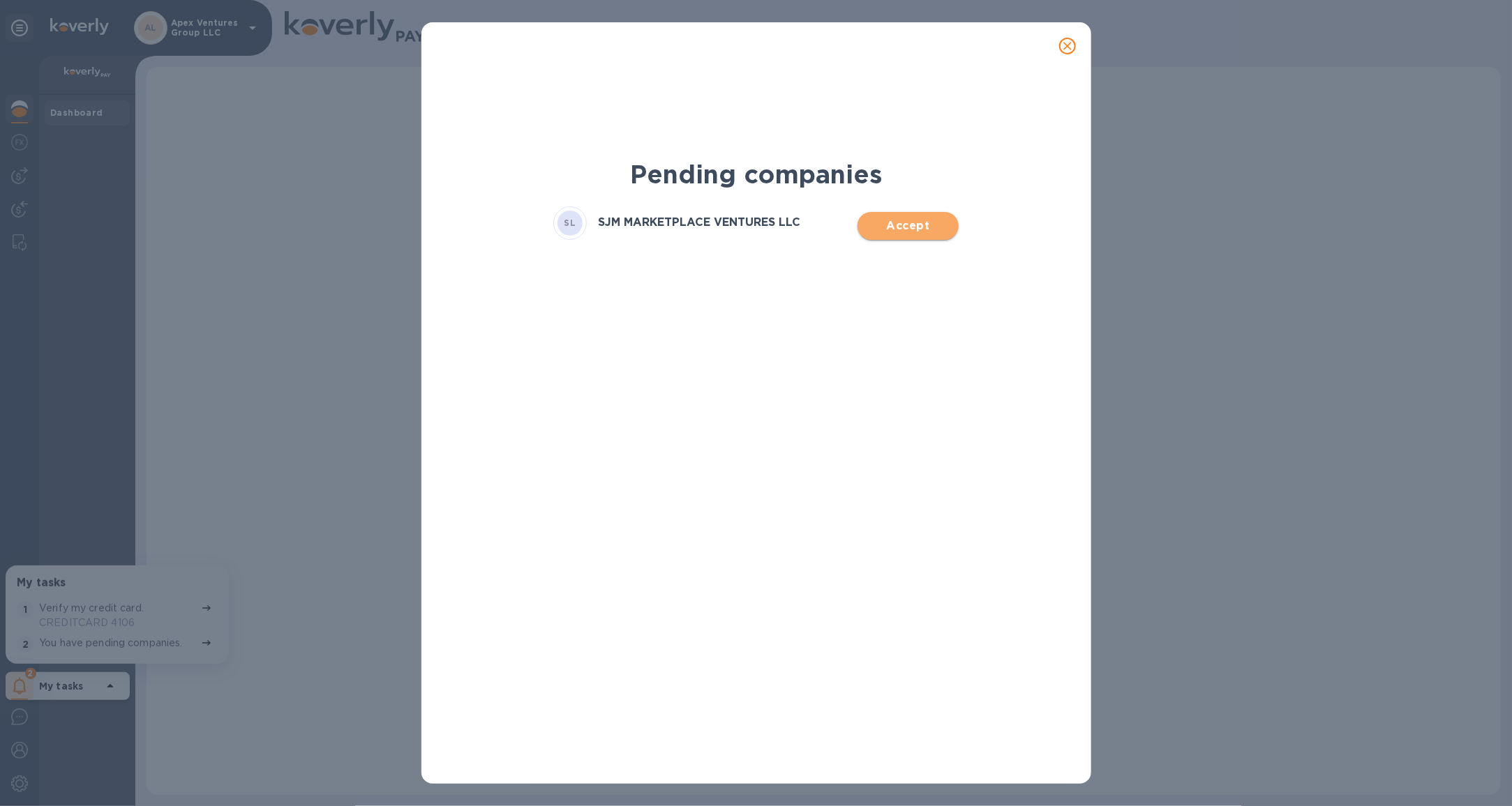
click at [916, 221] on span "Accept" at bounding box center [907, 226] width 78 height 17
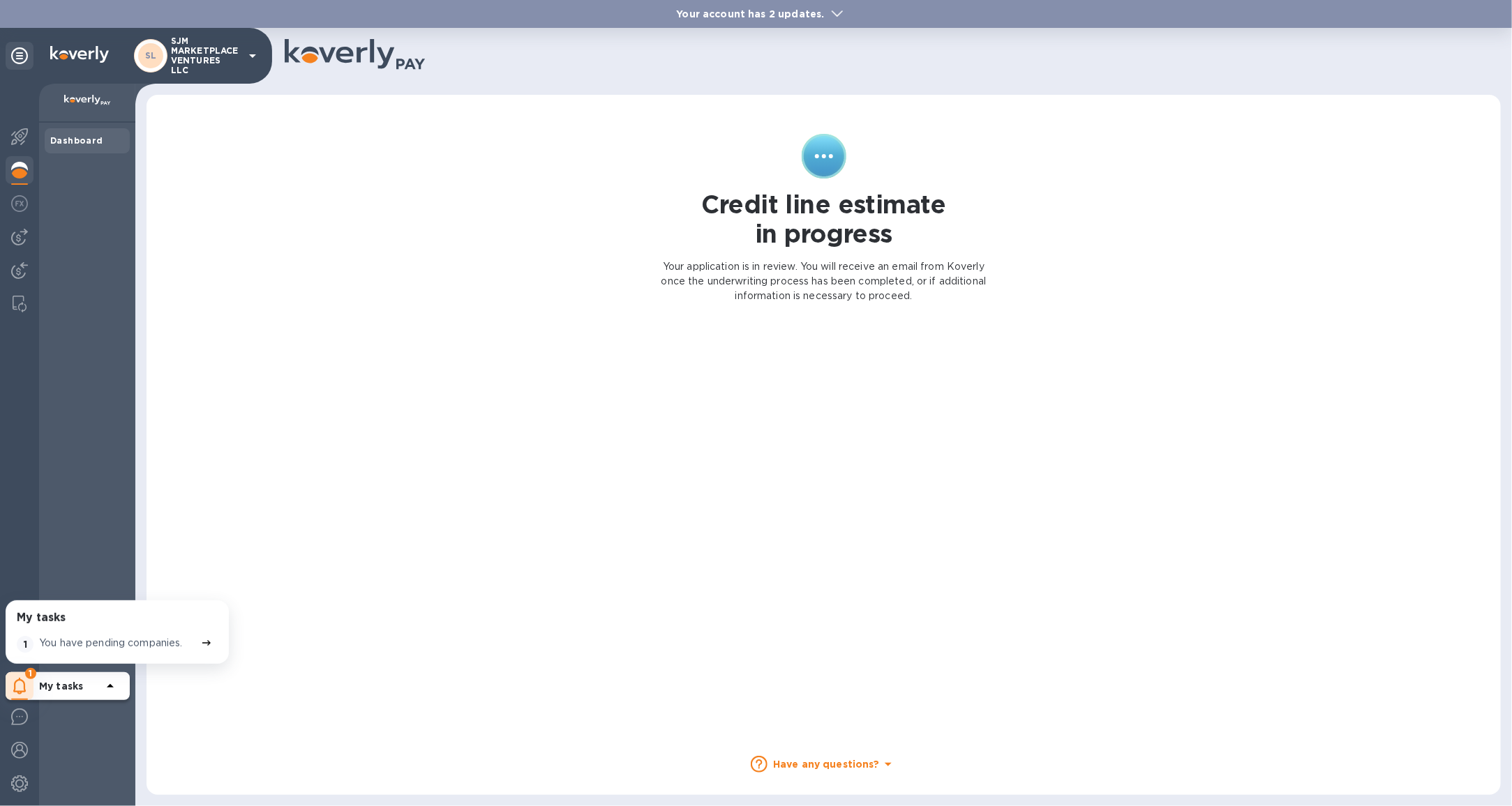
click at [241, 64] on div "SL SJM MARKETPLACE VENTURES LLC" at bounding box center [197, 56] width 127 height 39
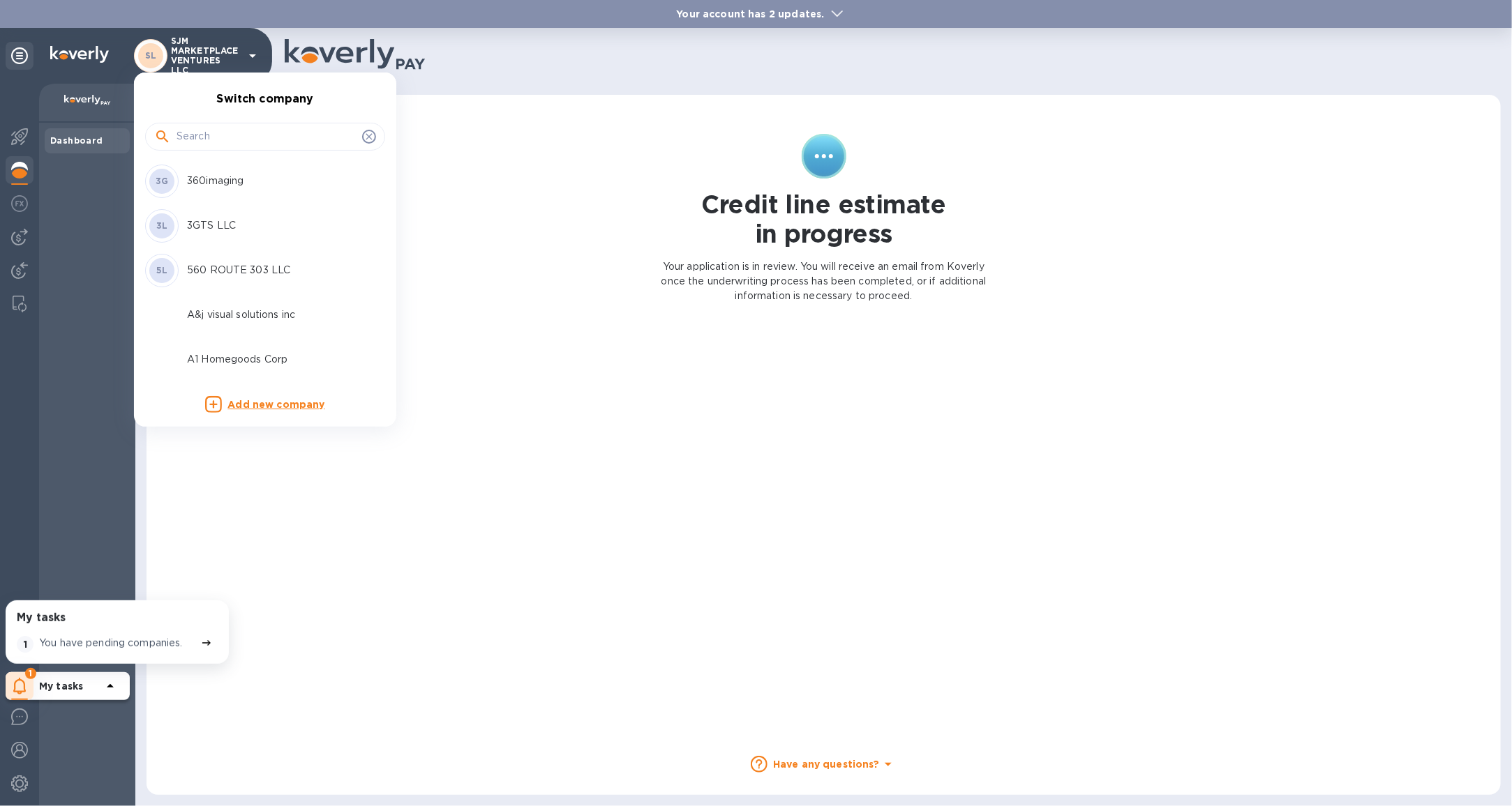
click at [237, 133] on input "text" at bounding box center [267, 136] width 180 height 21
type input "jbm"
click at [263, 178] on p "JBM IMPORTS INC" at bounding box center [275, 180] width 175 height 15
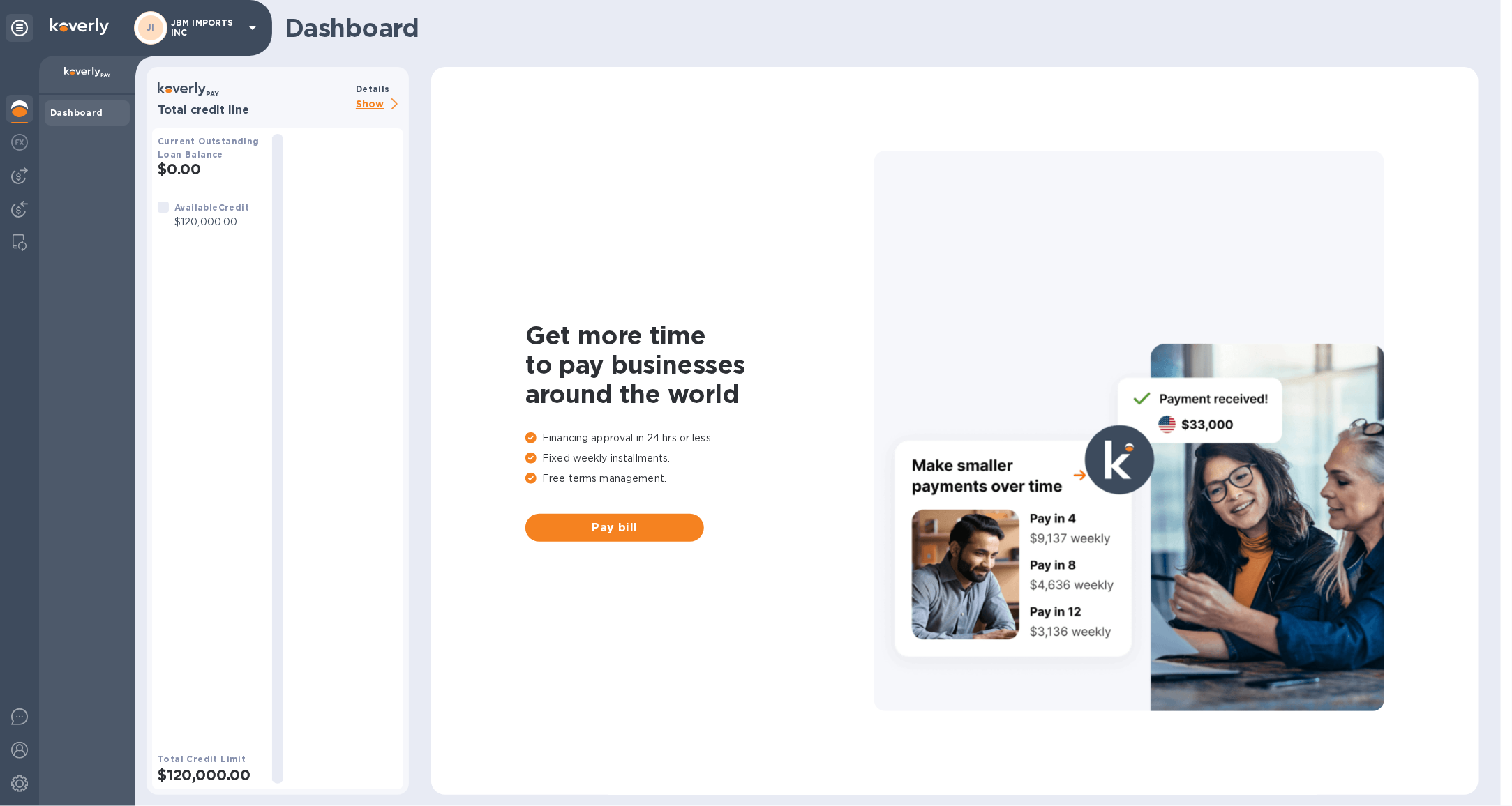
click at [246, 29] on icon at bounding box center [252, 28] width 17 height 17
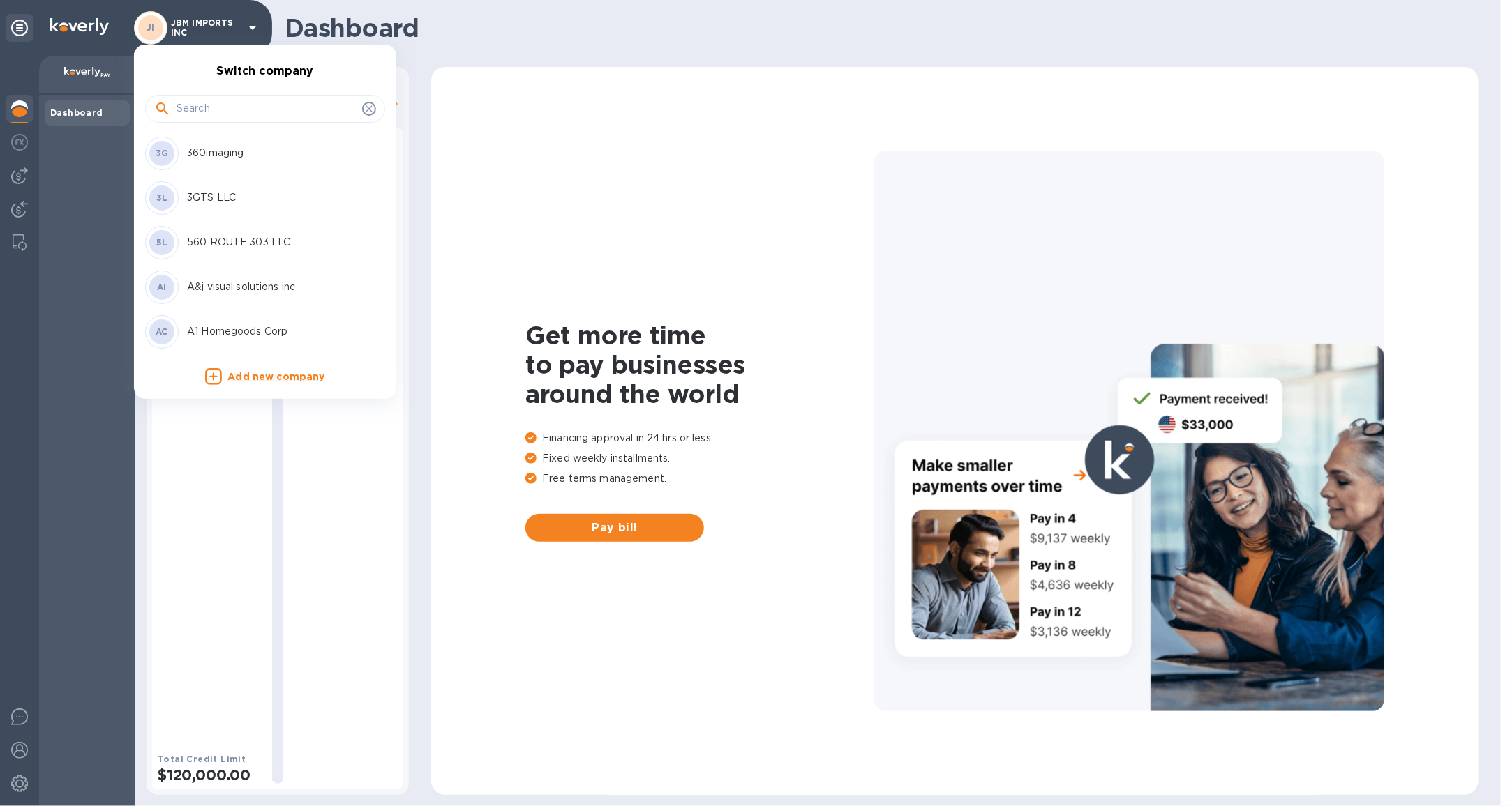
click at [247, 103] on input "text" at bounding box center [267, 108] width 180 height 21
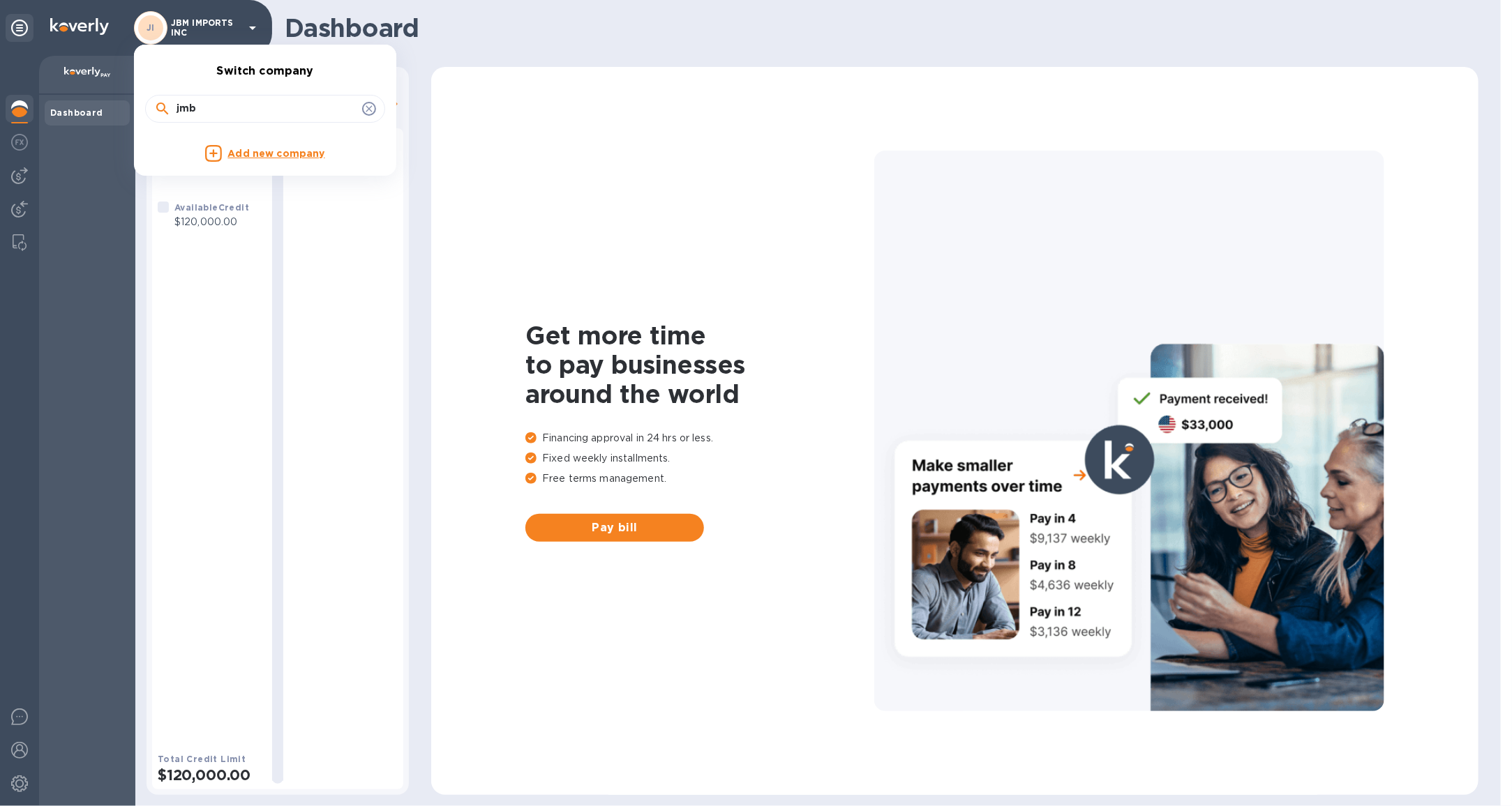
click at [239, 109] on input "jmb" at bounding box center [267, 108] width 180 height 21
type input "jmc"
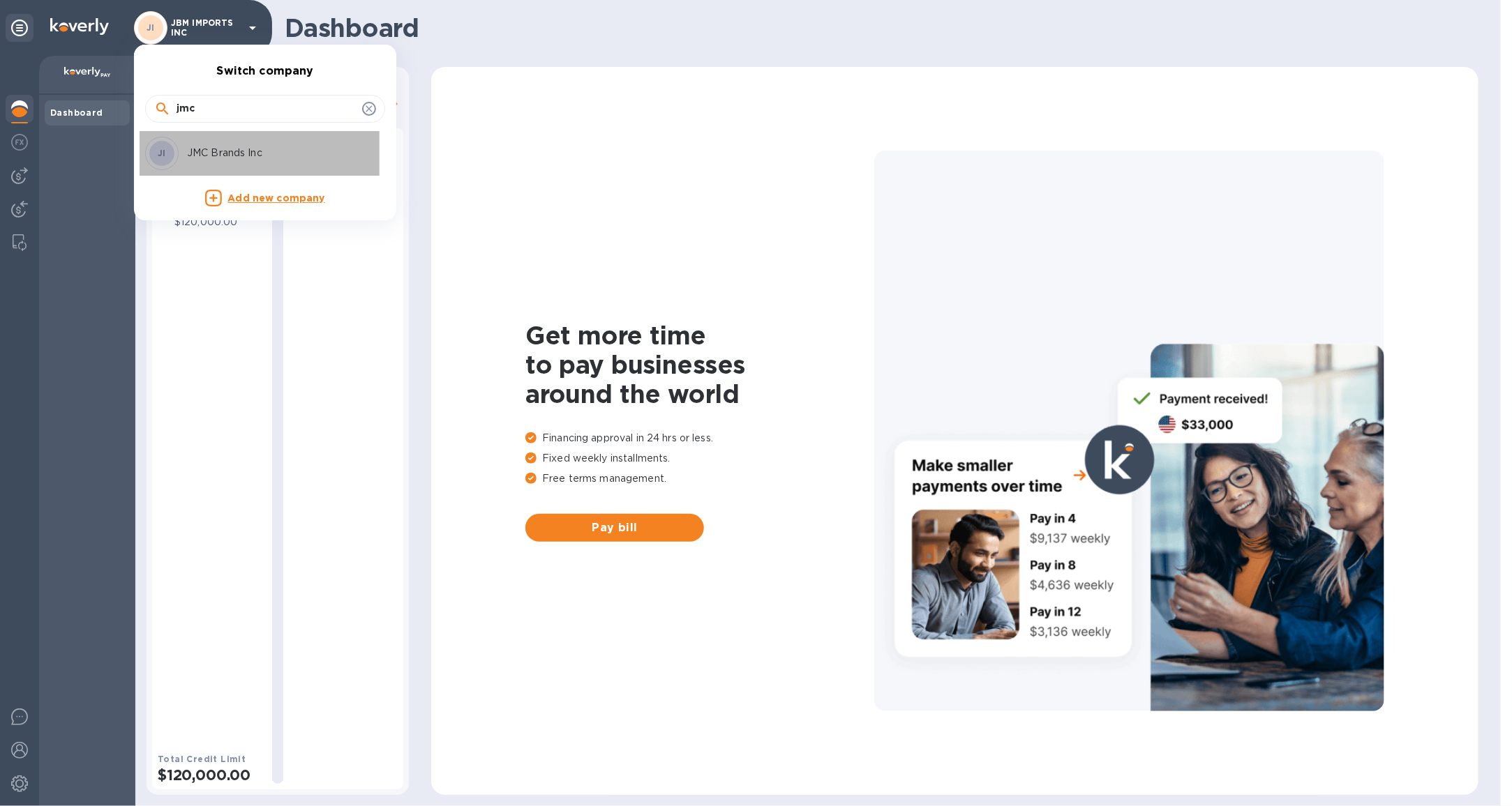
click at [236, 145] on div "JI JMC Brands Inc" at bounding box center [254, 154] width 218 height 34
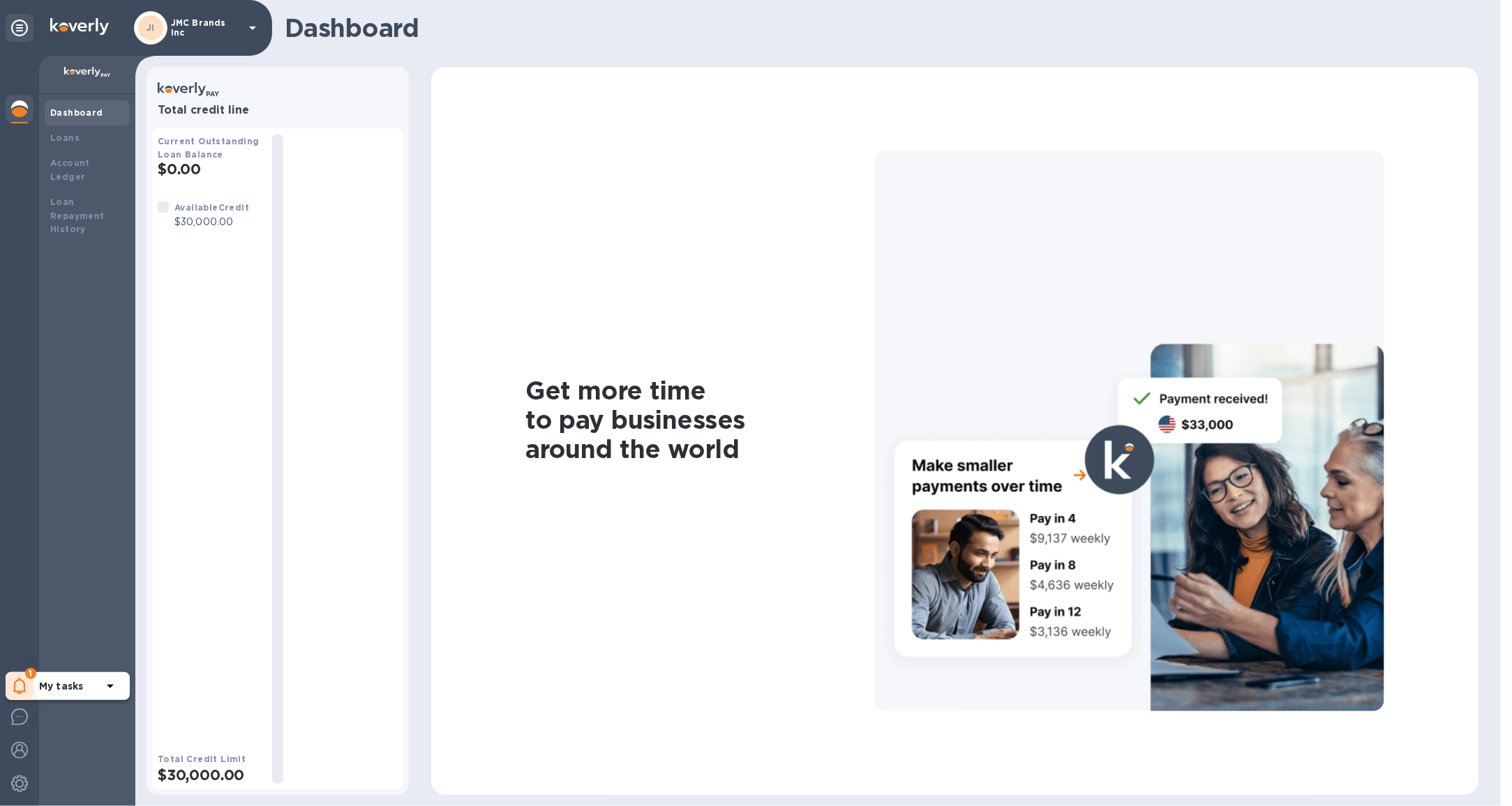
click at [26, 690] on div "1" at bounding box center [20, 686] width 28 height 28
click at [101, 638] on p "You have pending companies." at bounding box center [110, 643] width 144 height 15
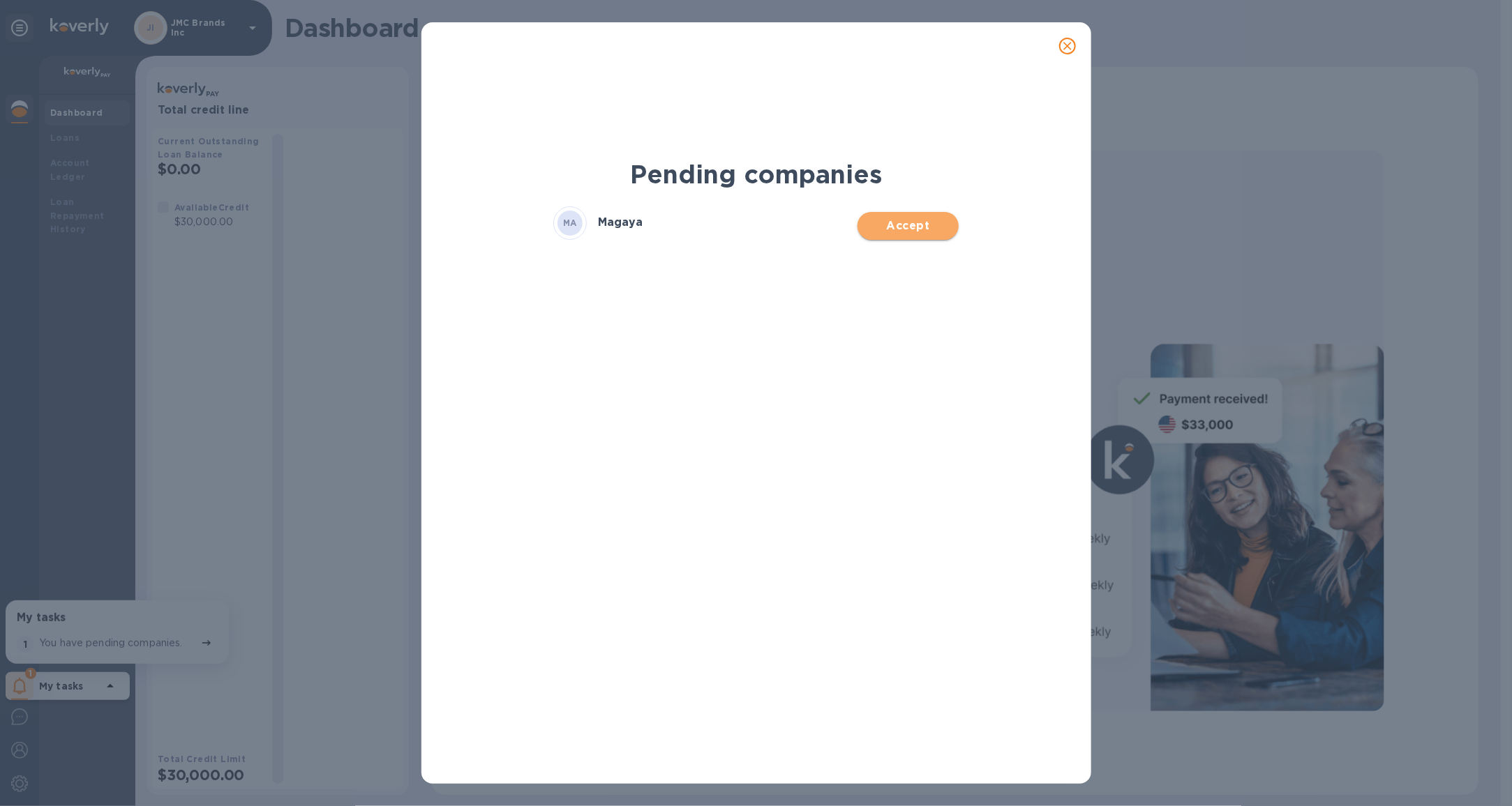
click at [926, 212] on button "Accept" at bounding box center [908, 226] width 101 height 28
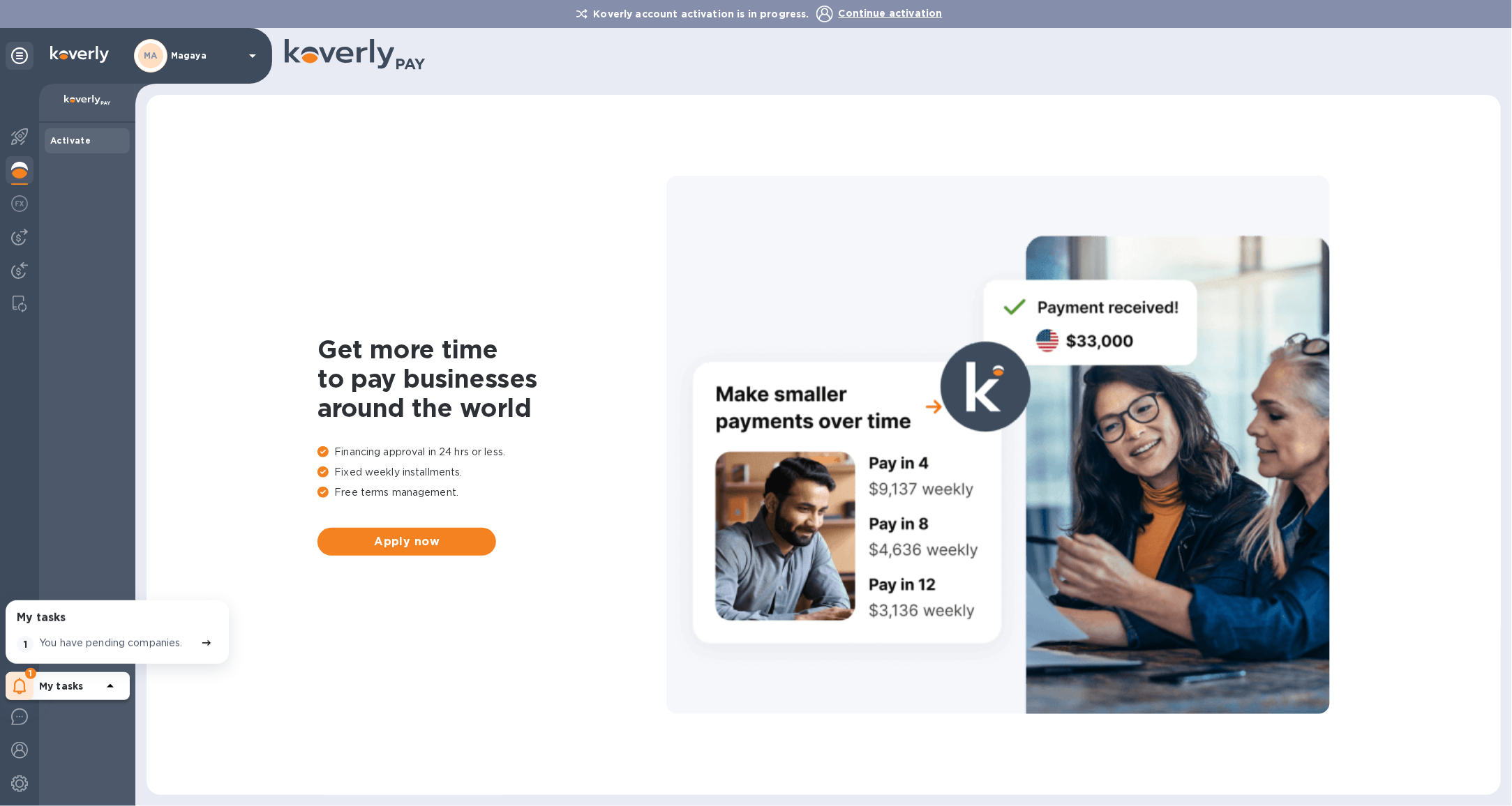
click at [890, 20] on p "Continue activation" at bounding box center [878, 14] width 126 height 17
click at [890, 15] on span "Continue activation" at bounding box center [890, 13] width 104 height 11
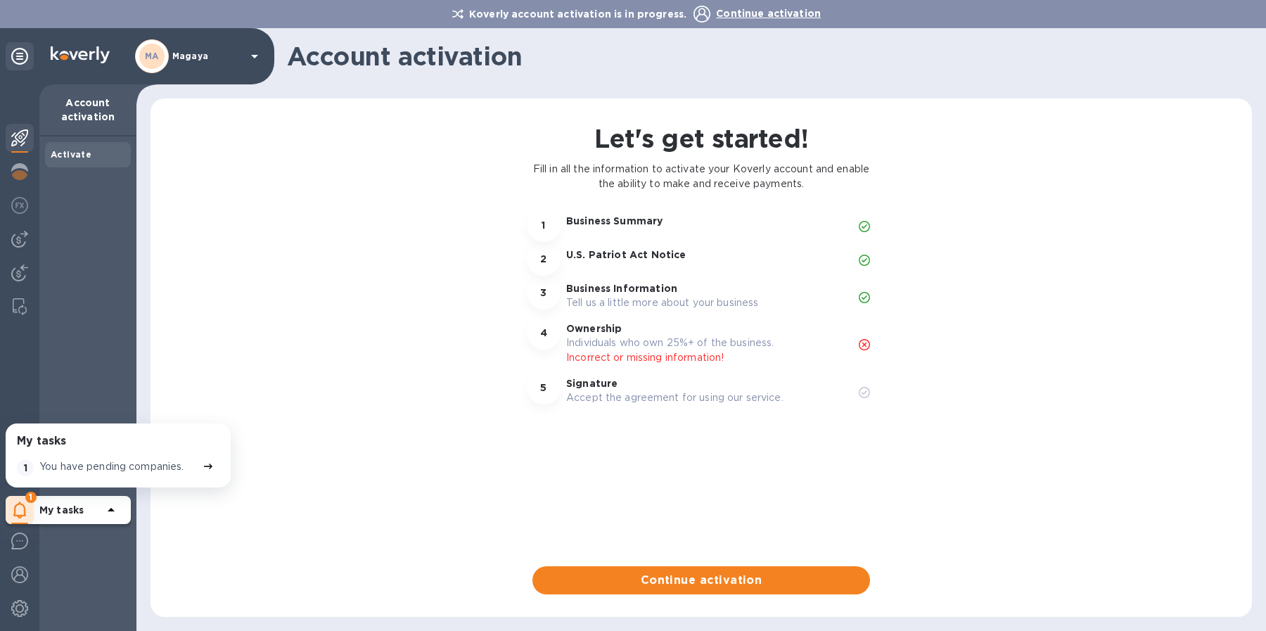
click at [239, 63] on div "MA Magaya" at bounding box center [199, 56] width 128 height 34
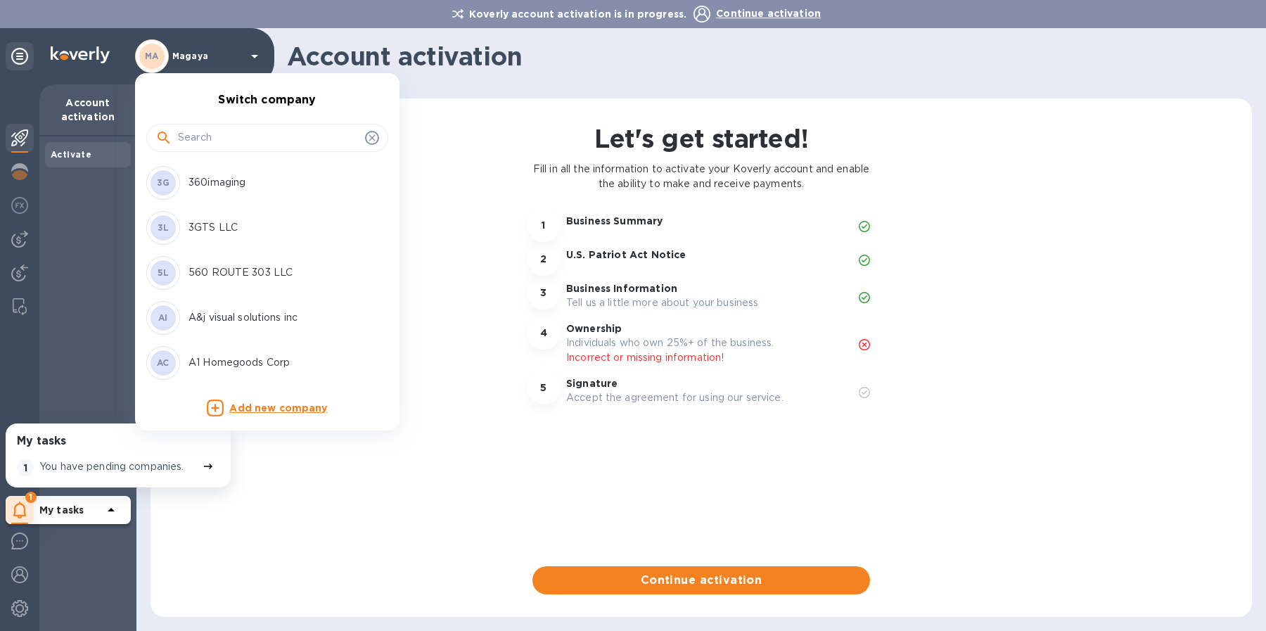
click at [205, 132] on input "text" at bounding box center [269, 137] width 182 height 21
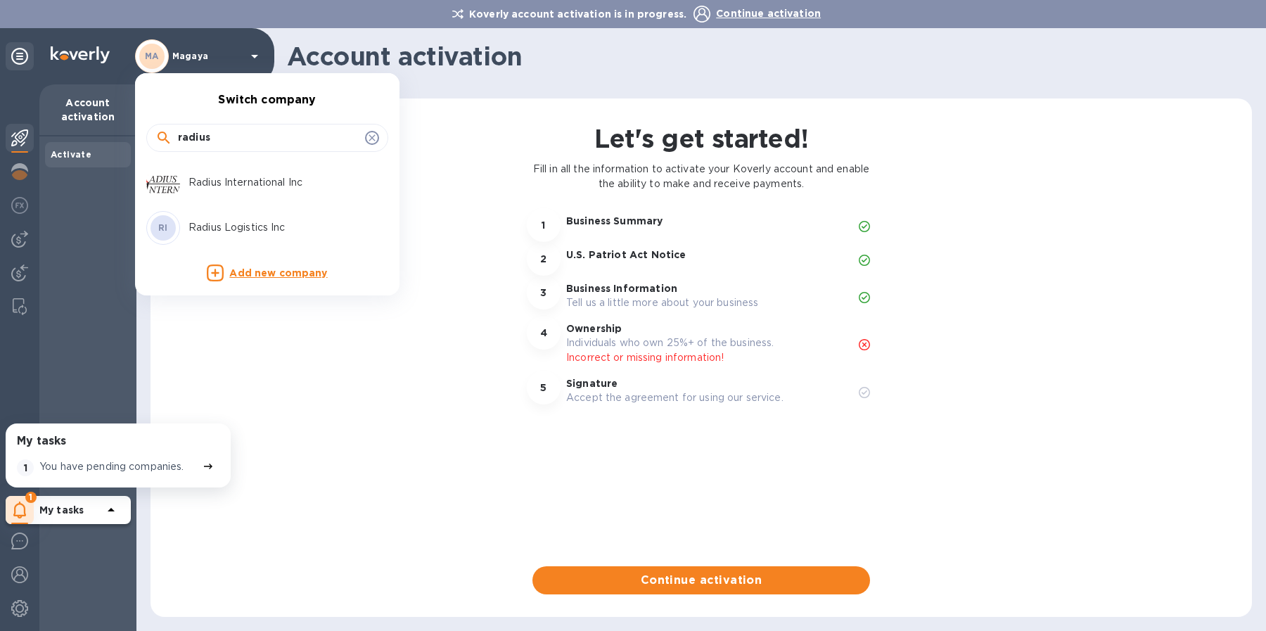
type input "radius"
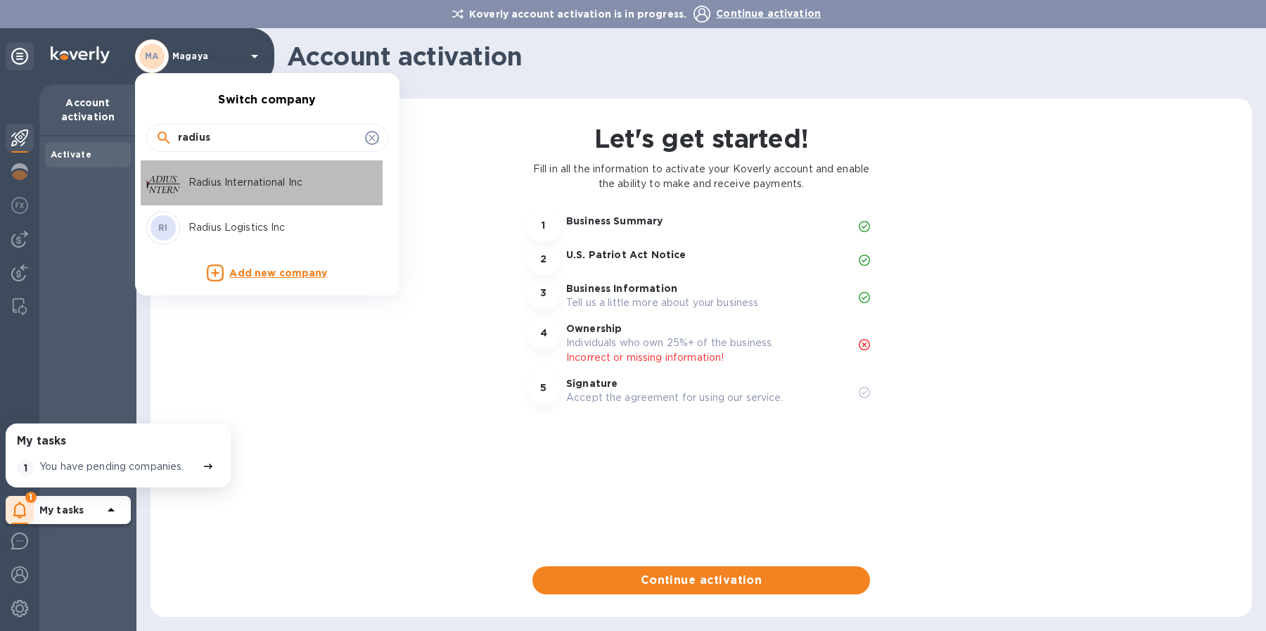
click at [236, 187] on p "Radius International Inc" at bounding box center [277, 182] width 177 height 15
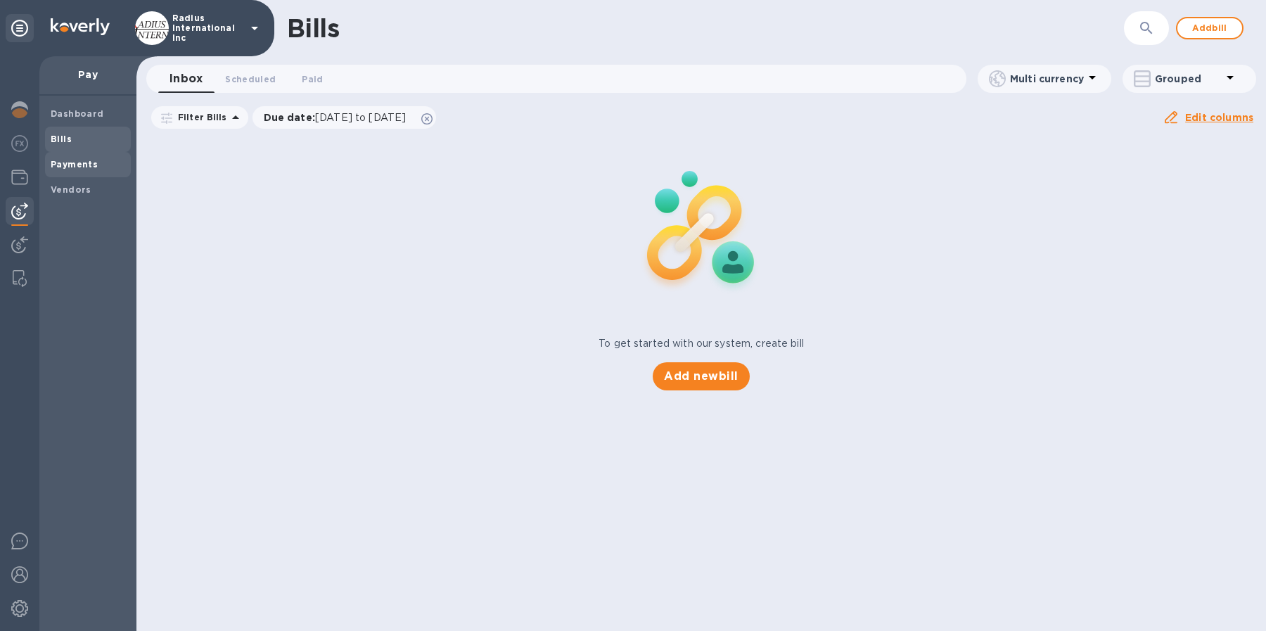
click at [69, 172] on div "Payments" at bounding box center [88, 164] width 86 height 25
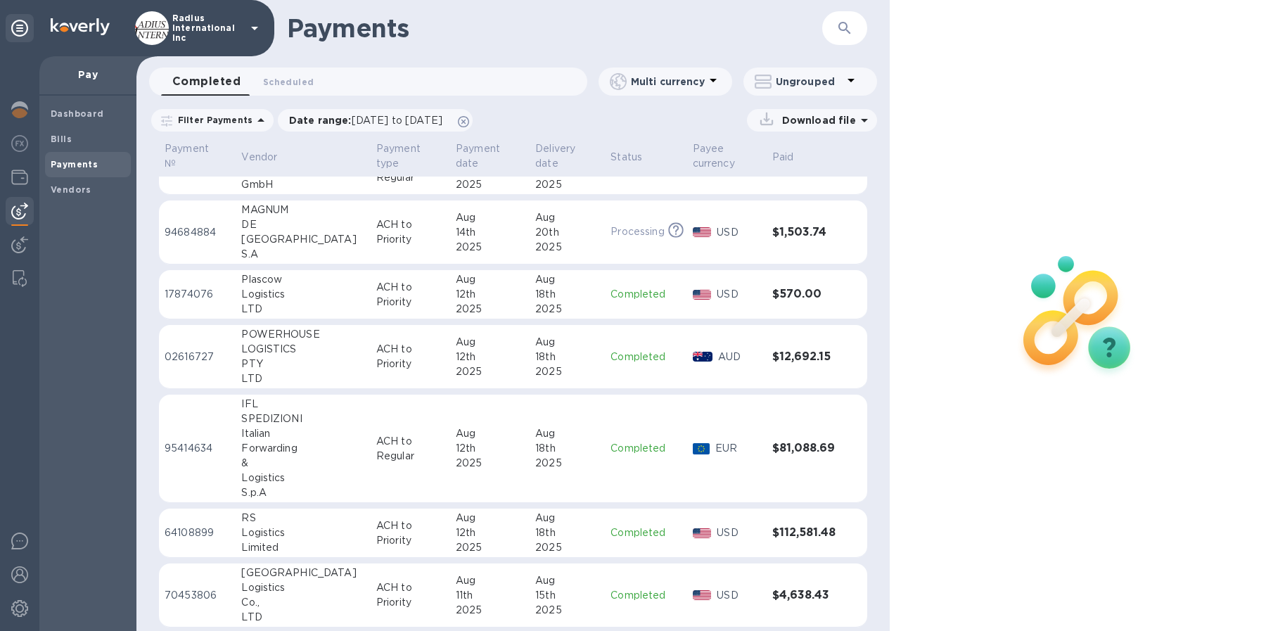
scroll to position [468, 0]
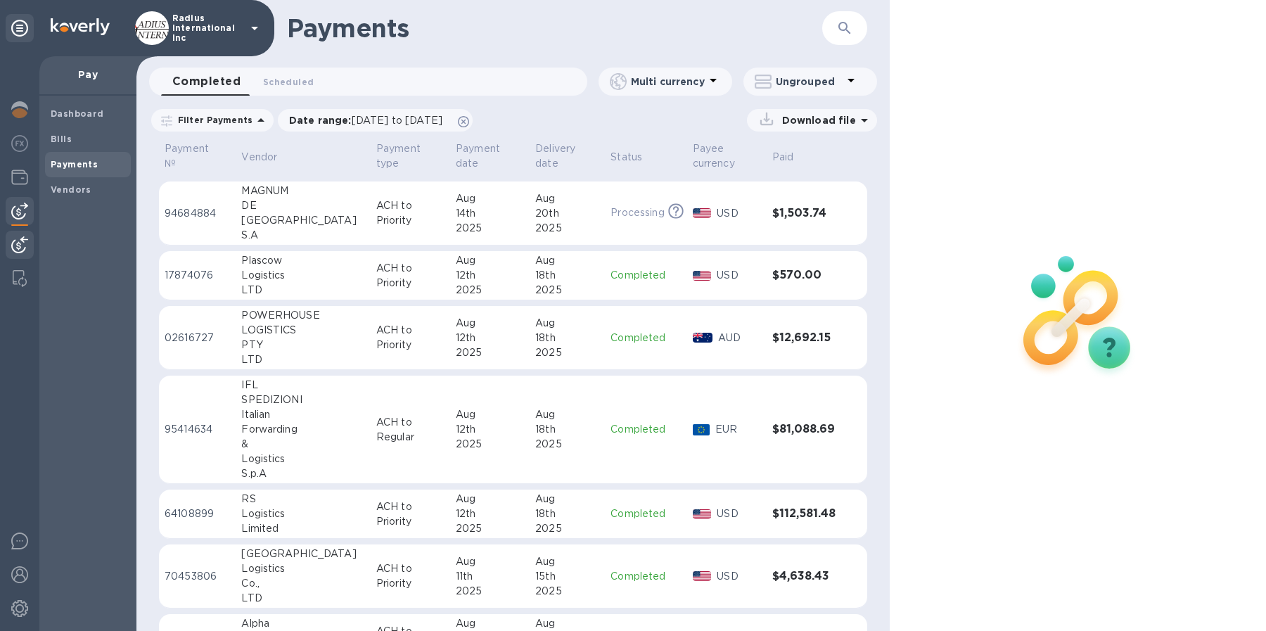
click at [27, 245] on img at bounding box center [19, 244] width 17 height 17
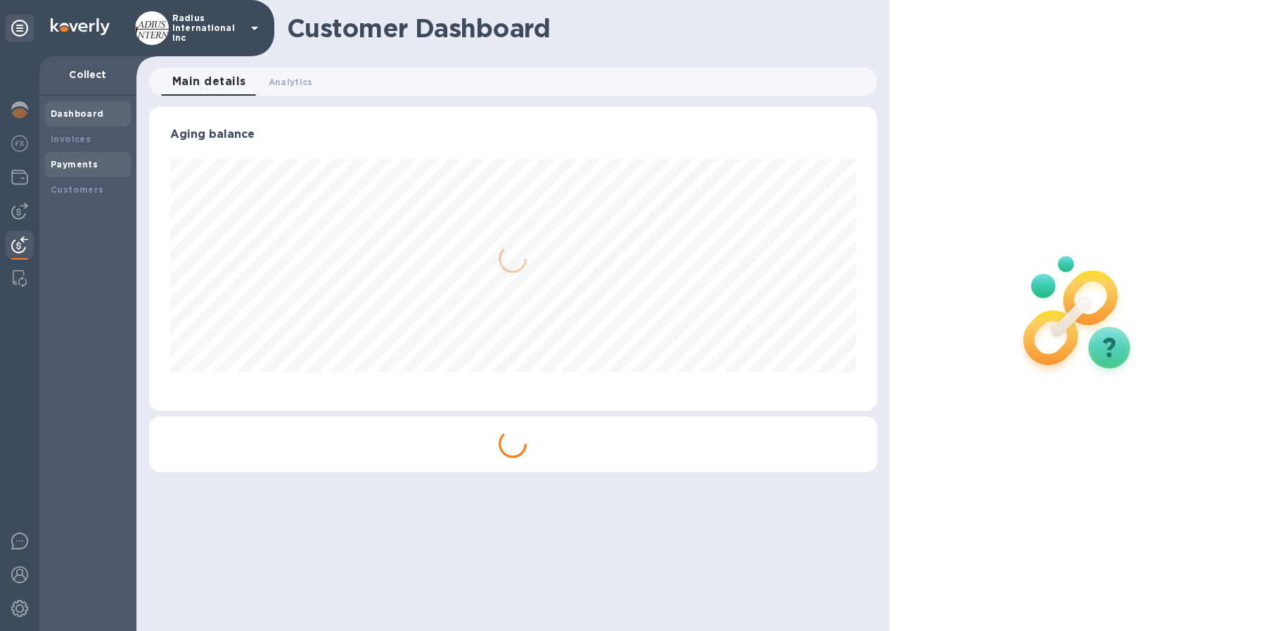
scroll to position [303, 728]
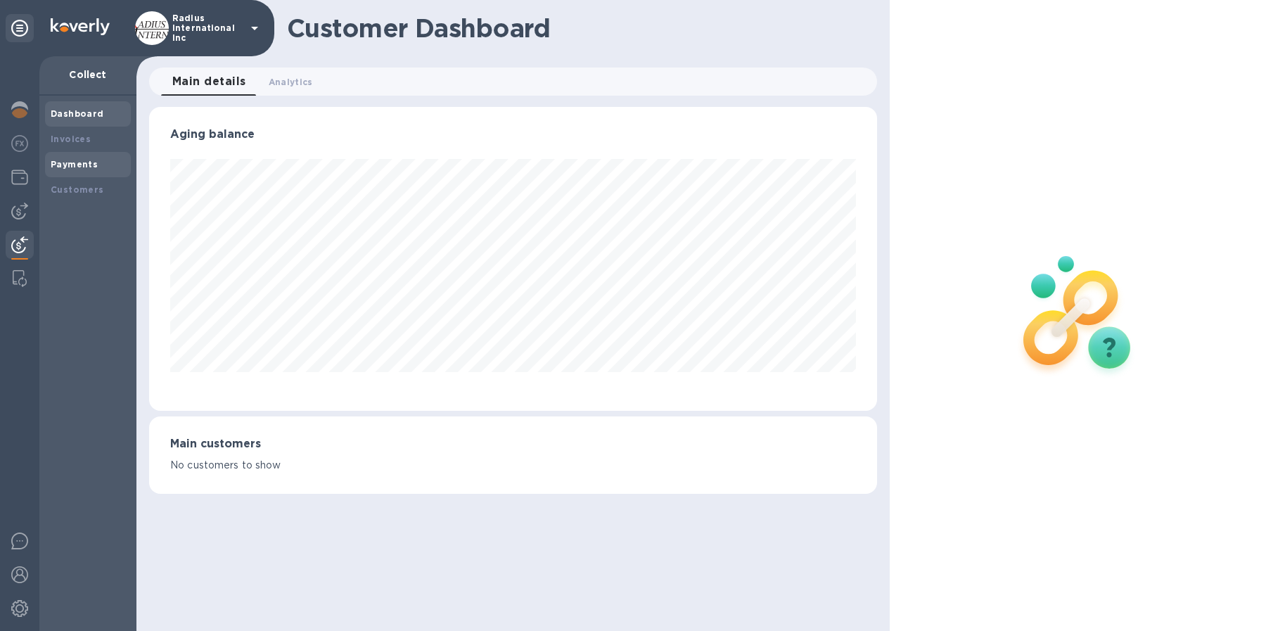
click at [95, 167] on div "Payments" at bounding box center [88, 165] width 75 height 14
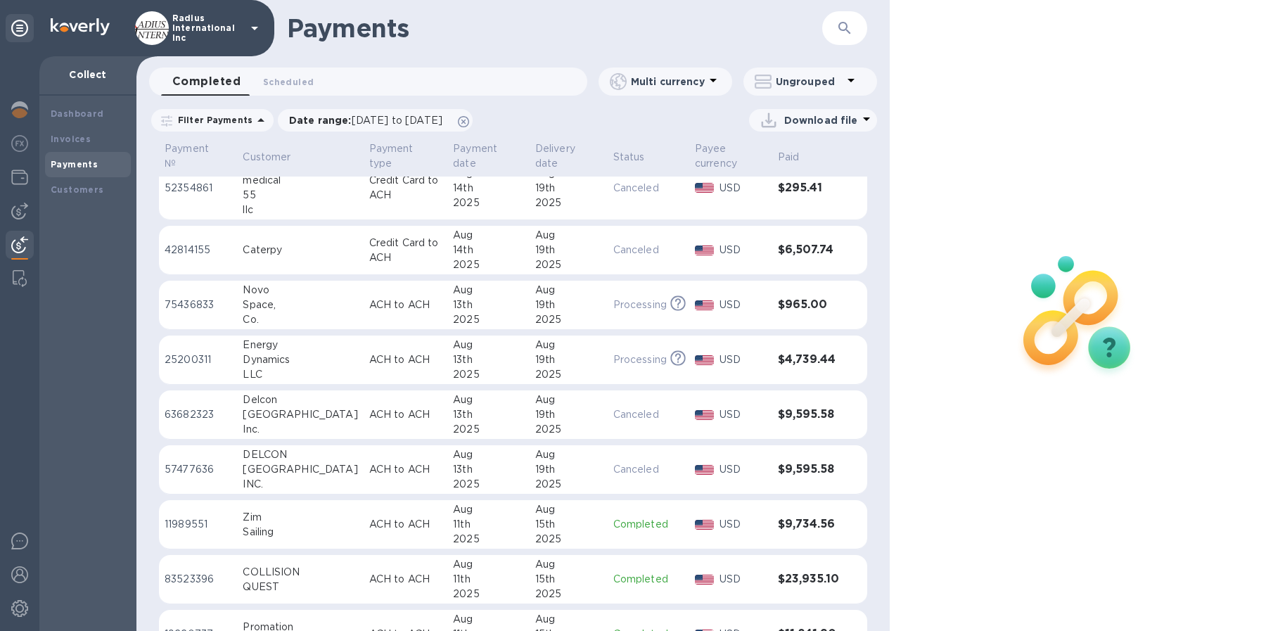
scroll to position [482, 0]
